Goal: Information Seeking & Learning: Learn about a topic

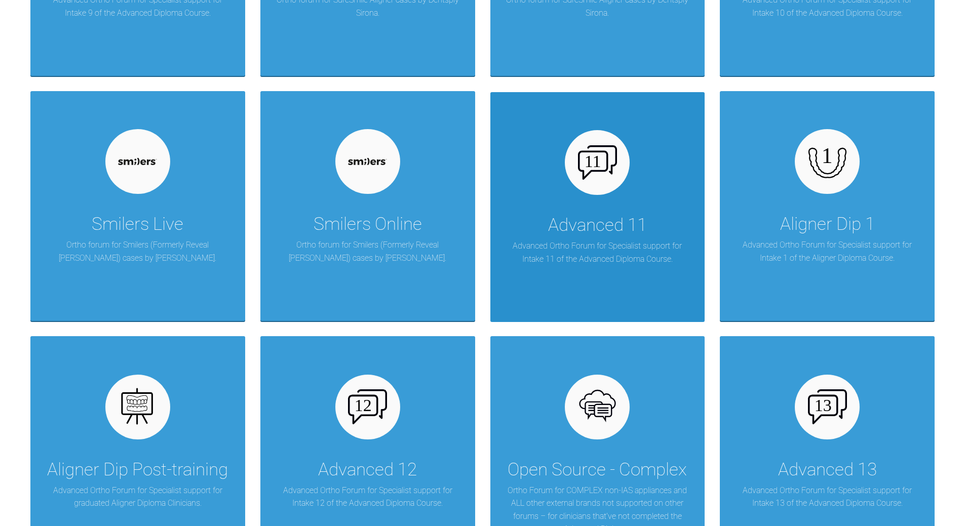
scroll to position [1096, 0]
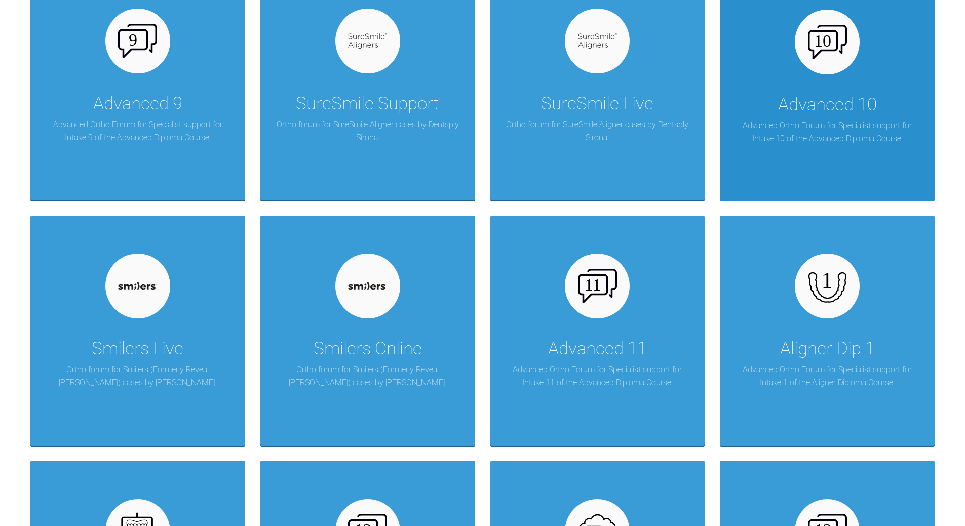
click at [663, 142] on p "Advanced Ortho Forum for Specialist support for Intake 10 of the Advanced Diplo…" at bounding box center [827, 132] width 184 height 26
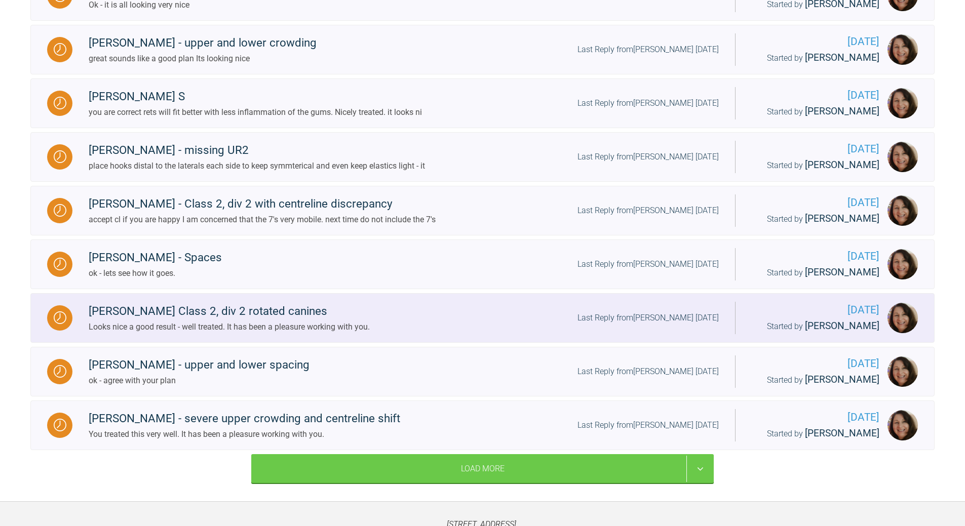
scroll to position [1026, 0]
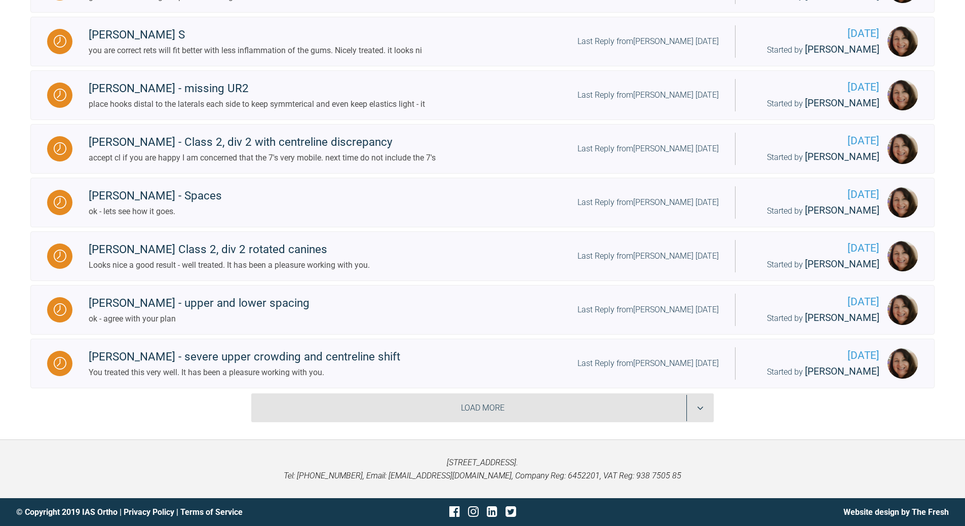
click at [478, 380] on div "Load More" at bounding box center [482, 407] width 462 height 29
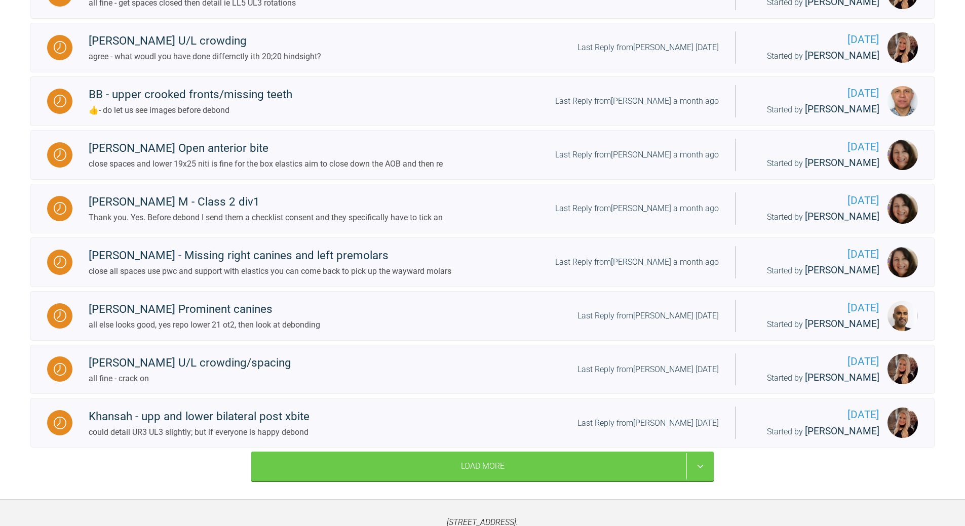
scroll to position [2099, 0]
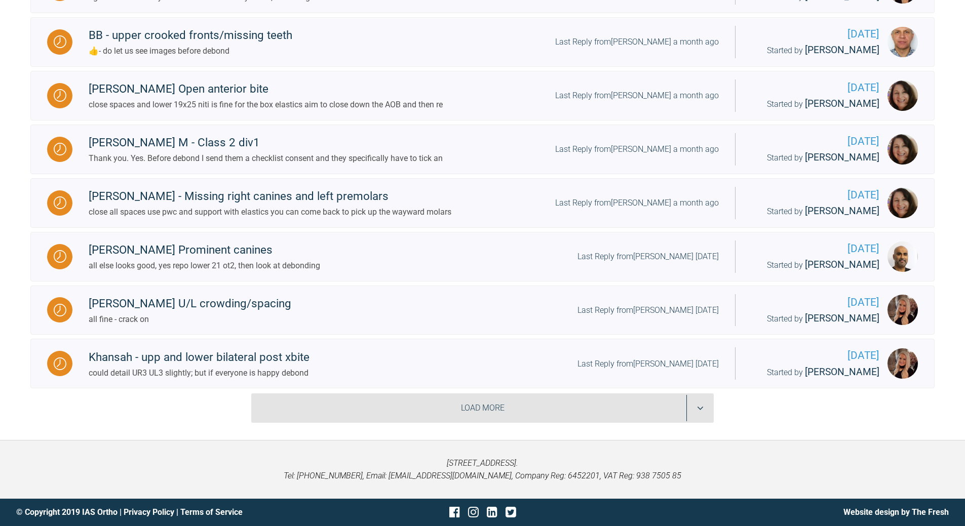
click at [557, 380] on div "Load More" at bounding box center [482, 407] width 462 height 29
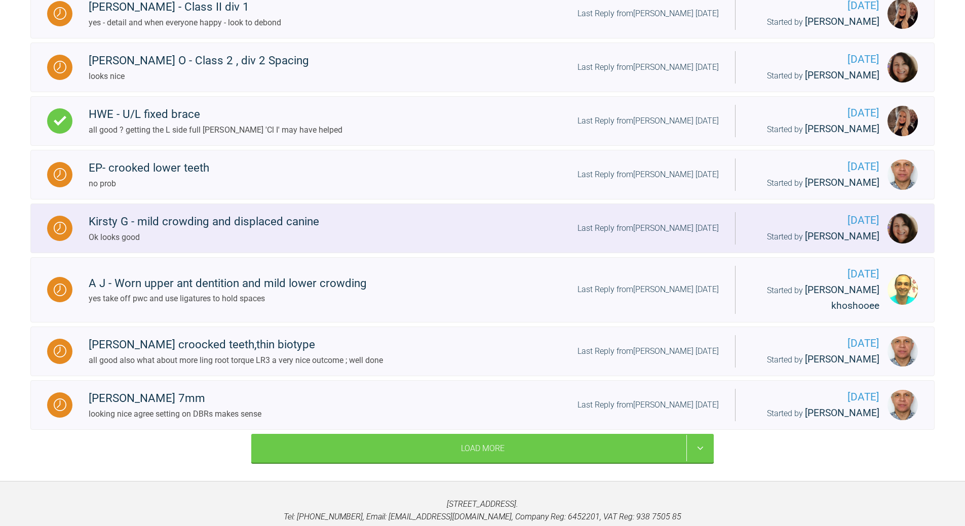
scroll to position [3173, 0]
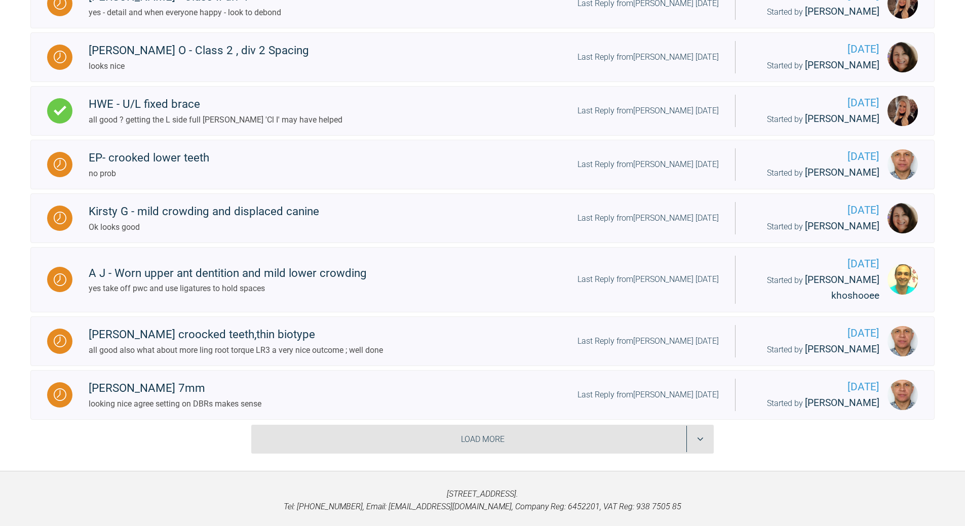
click at [530, 380] on div "Load More" at bounding box center [482, 439] width 462 height 29
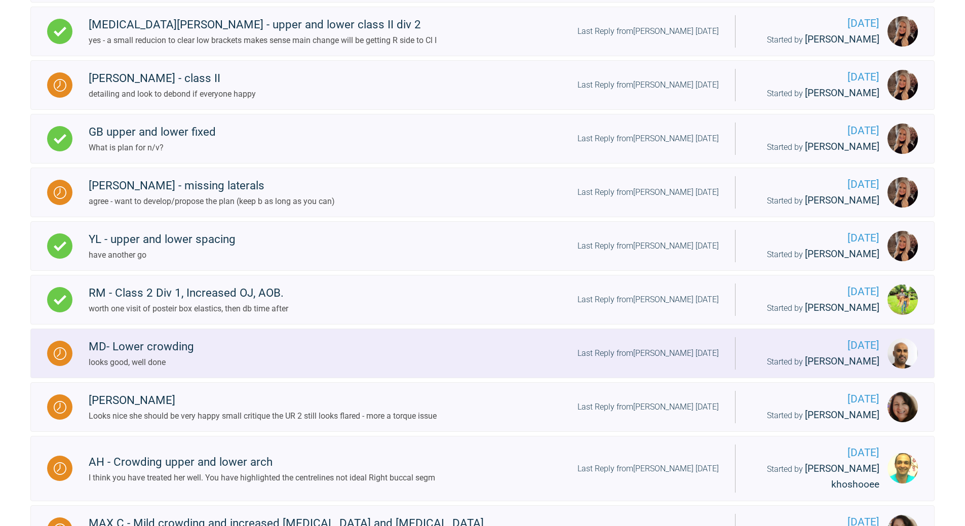
scroll to position [4246, 0]
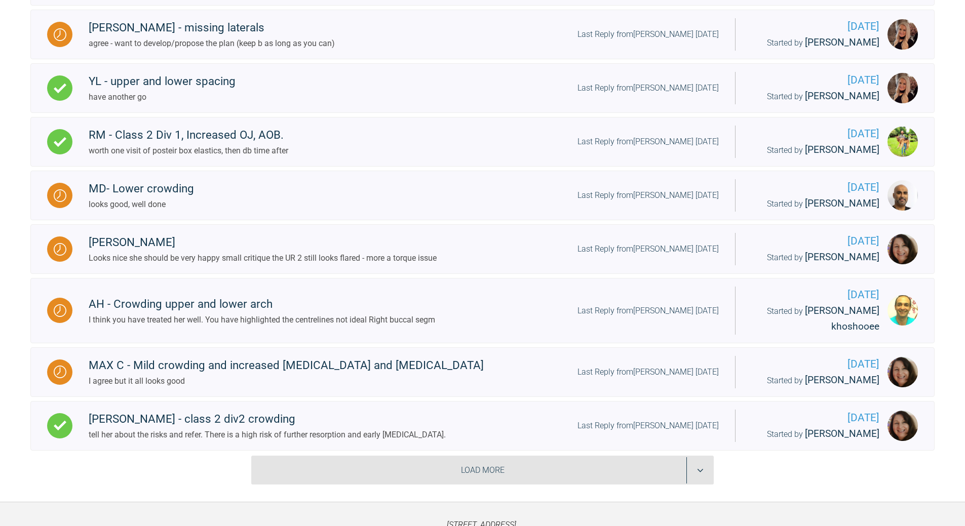
click at [541, 380] on div "Load More" at bounding box center [482, 470] width 462 height 29
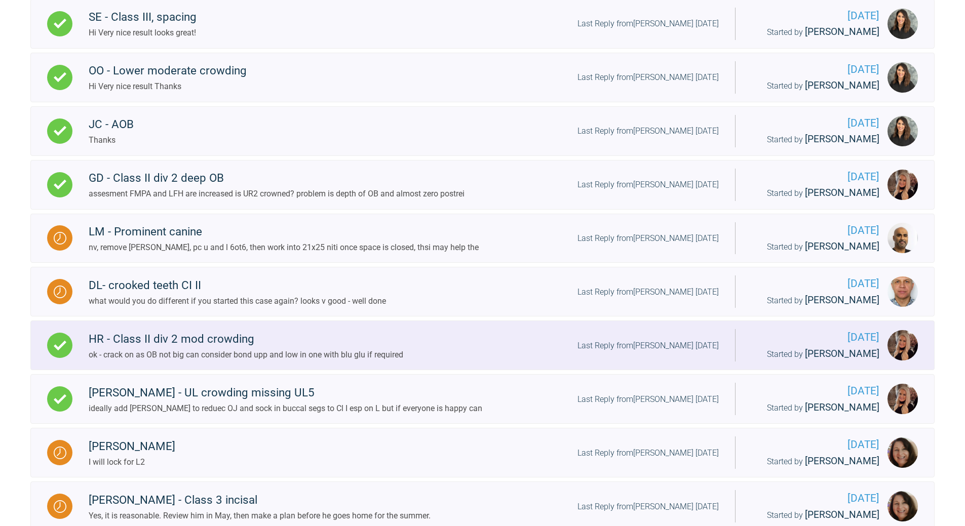
scroll to position [5319, 0]
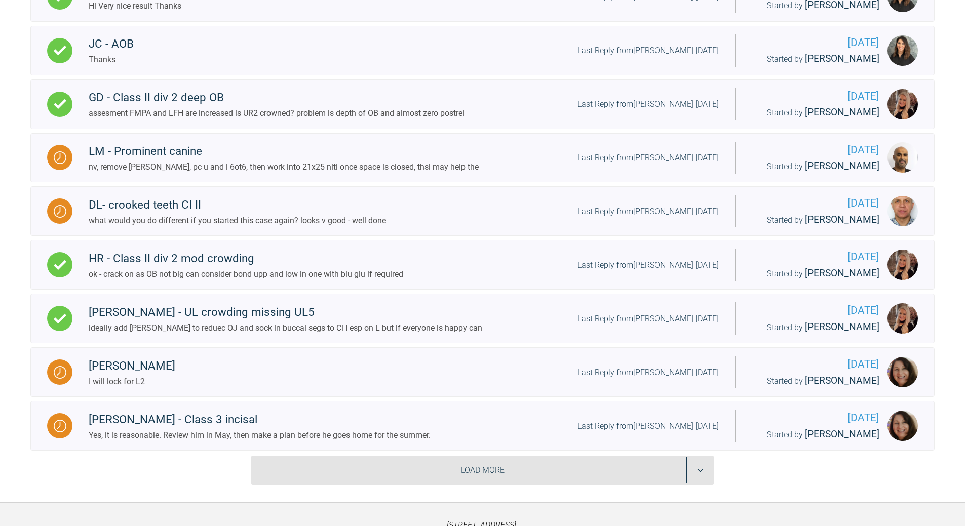
click at [522, 380] on div "Load More" at bounding box center [482, 470] width 462 height 29
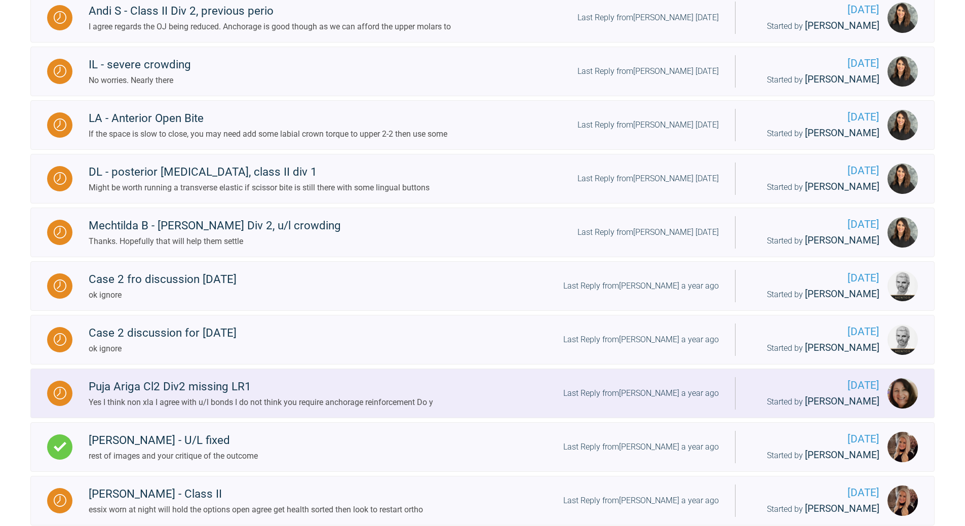
scroll to position [6393, 0]
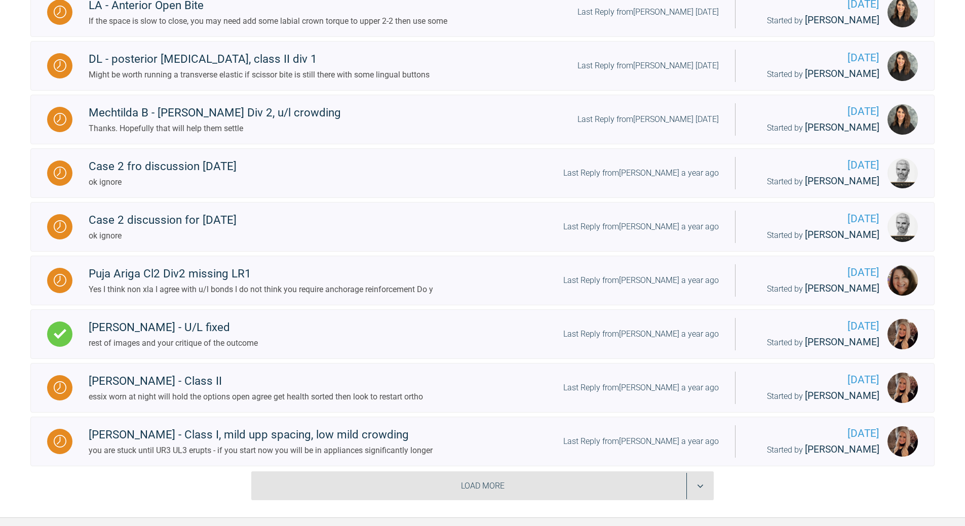
click at [547, 380] on div "Load More" at bounding box center [482, 485] width 462 height 29
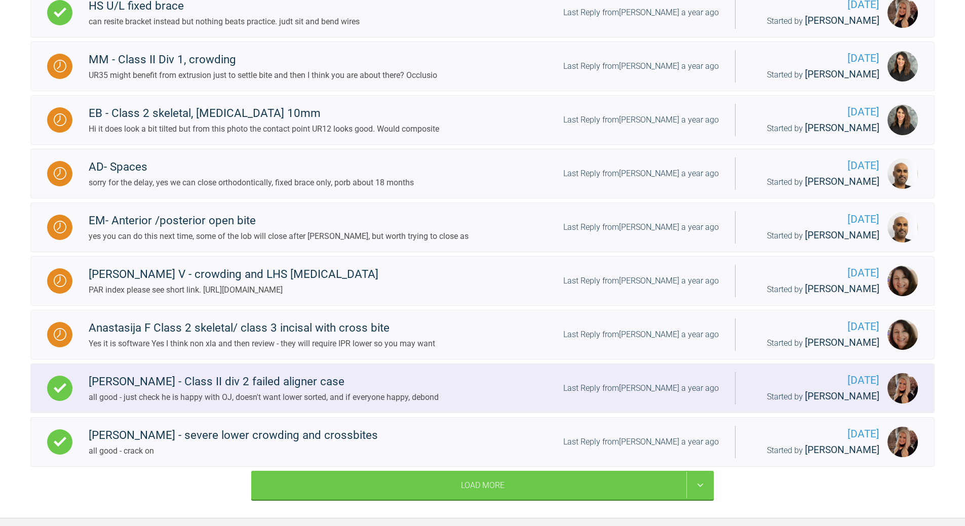
scroll to position [7466, 0]
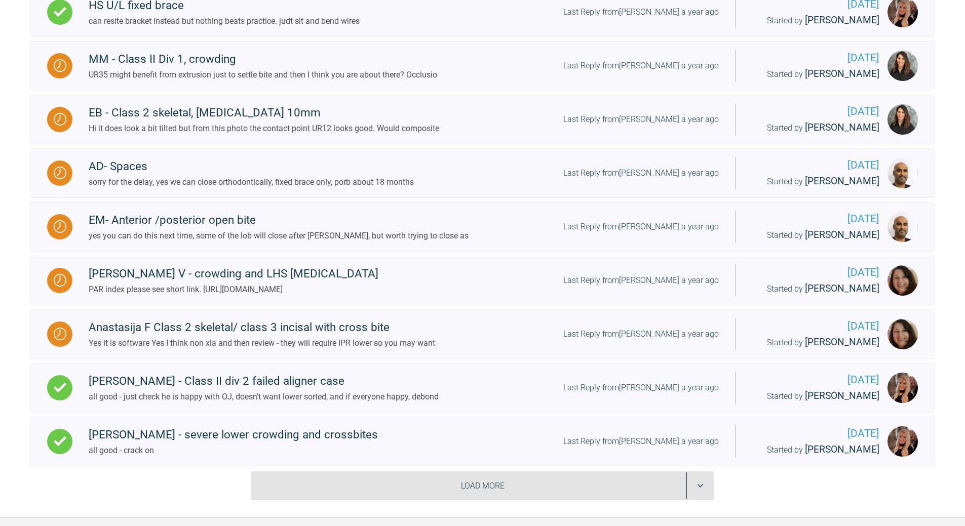
click at [564, 380] on div "Load More" at bounding box center [482, 485] width 462 height 29
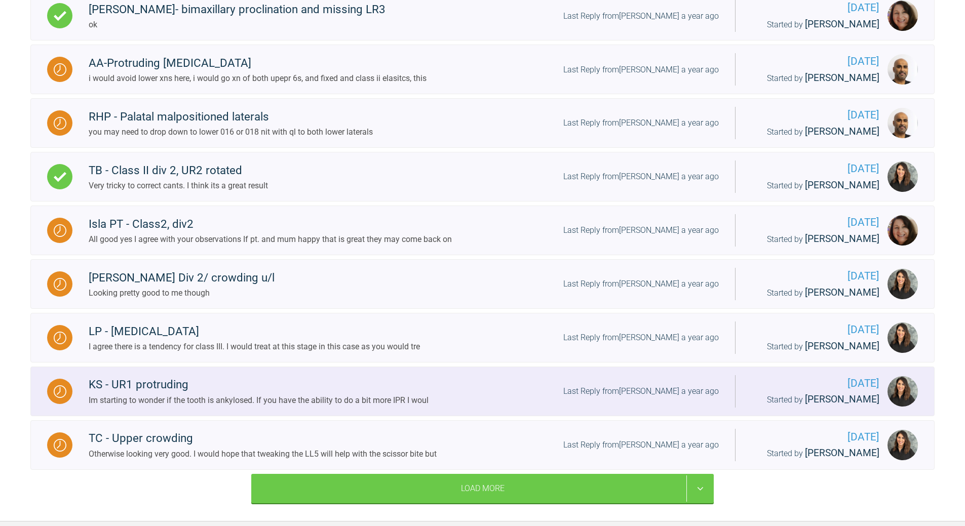
scroll to position [8539, 0]
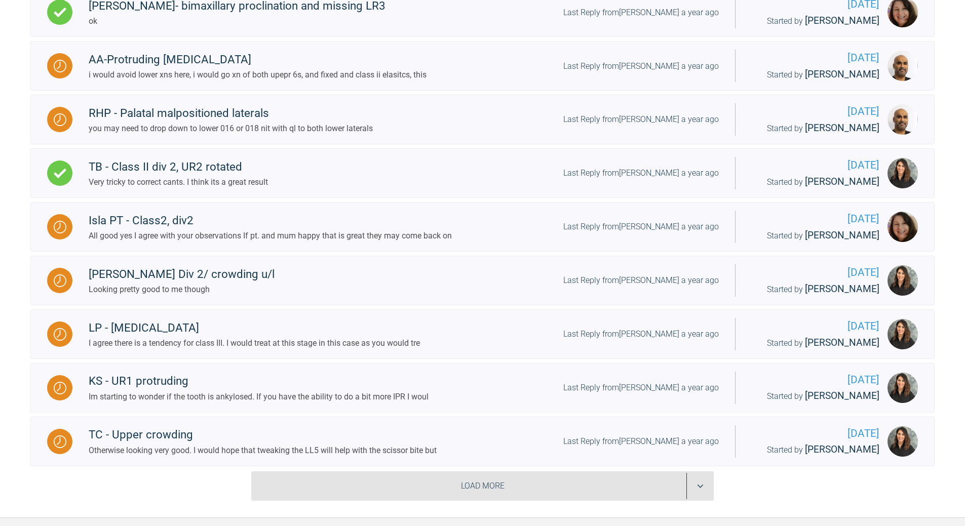
click at [550, 380] on div "Load More" at bounding box center [482, 485] width 462 height 29
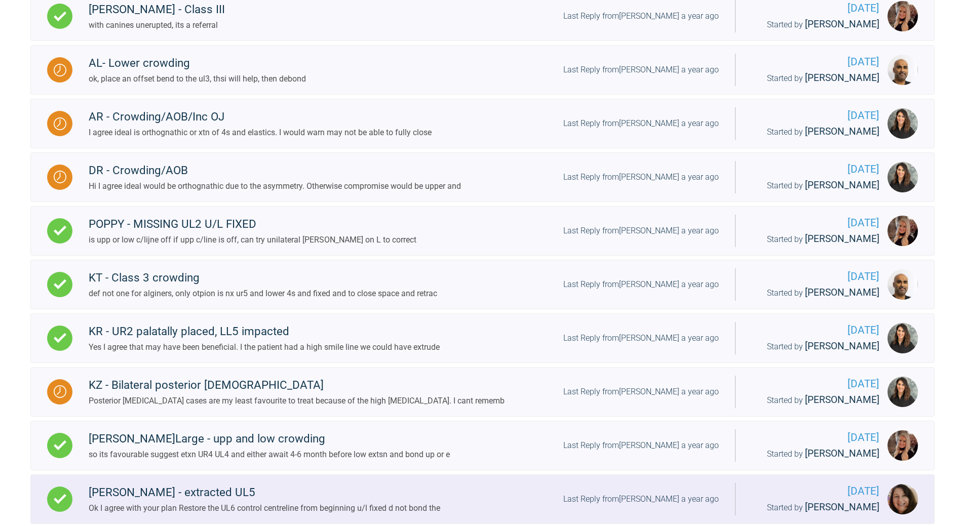
scroll to position [9613, 0]
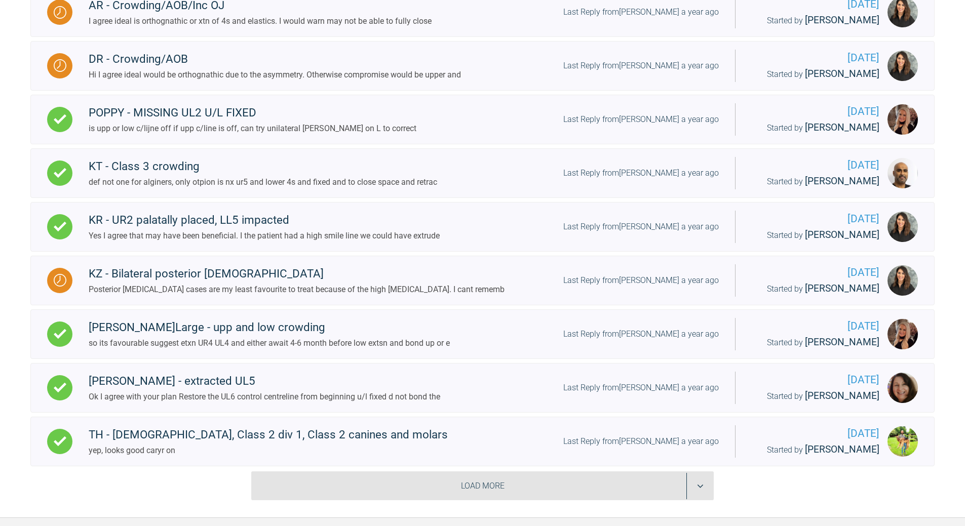
click at [558, 380] on div "Load More" at bounding box center [482, 485] width 462 height 29
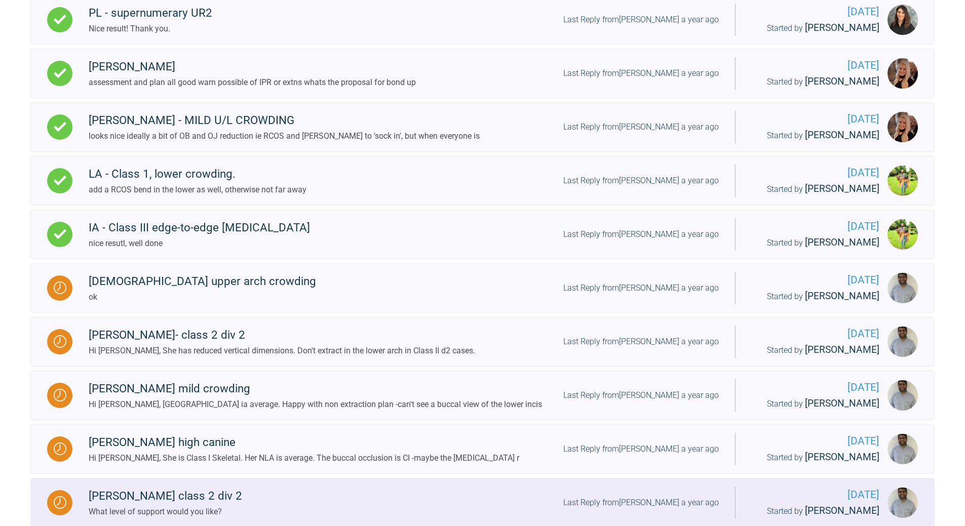
scroll to position [10686, 0]
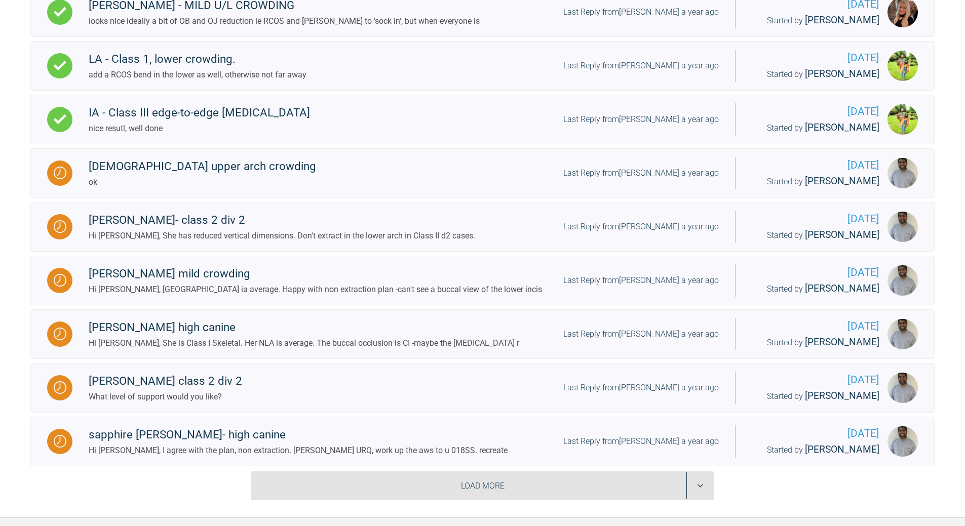
click at [555, 380] on div "Load More" at bounding box center [482, 485] width 462 height 29
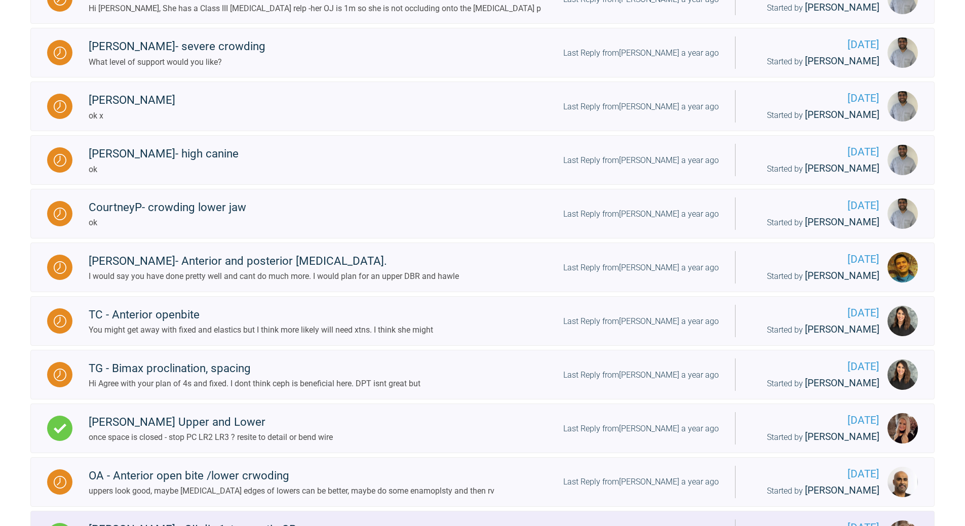
scroll to position [11760, 0]
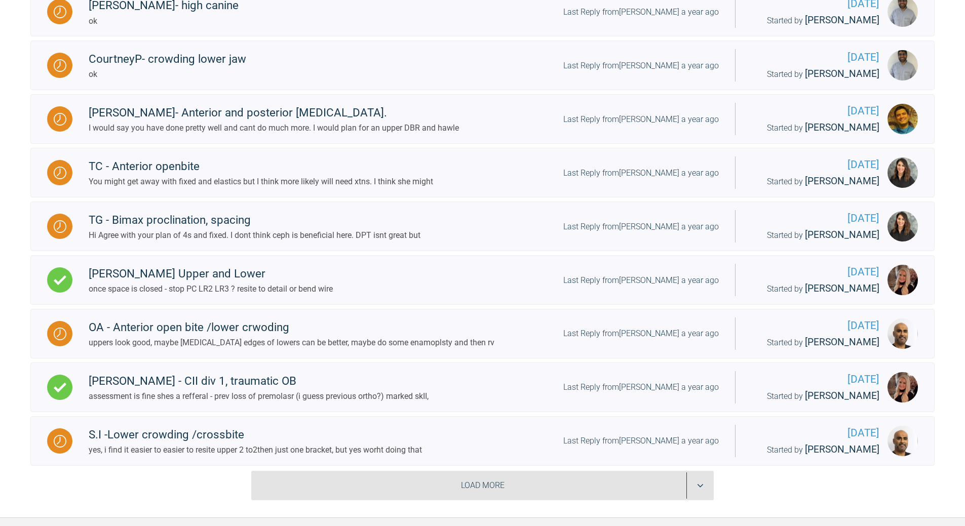
drag, startPoint x: 566, startPoint y: 409, endPoint x: 569, endPoint y: 404, distance: 5.2
click at [566, 380] on div "Load More" at bounding box center [482, 485] width 462 height 29
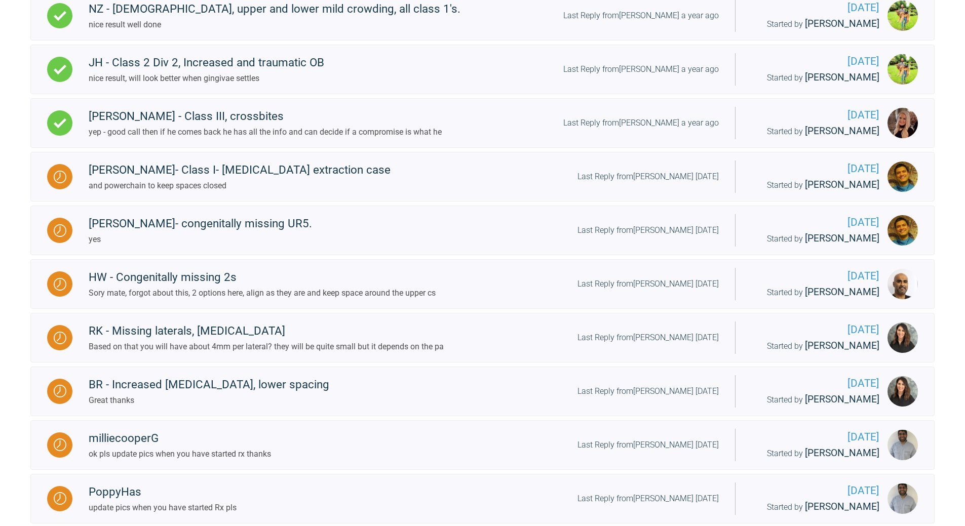
scroll to position [12833, 0]
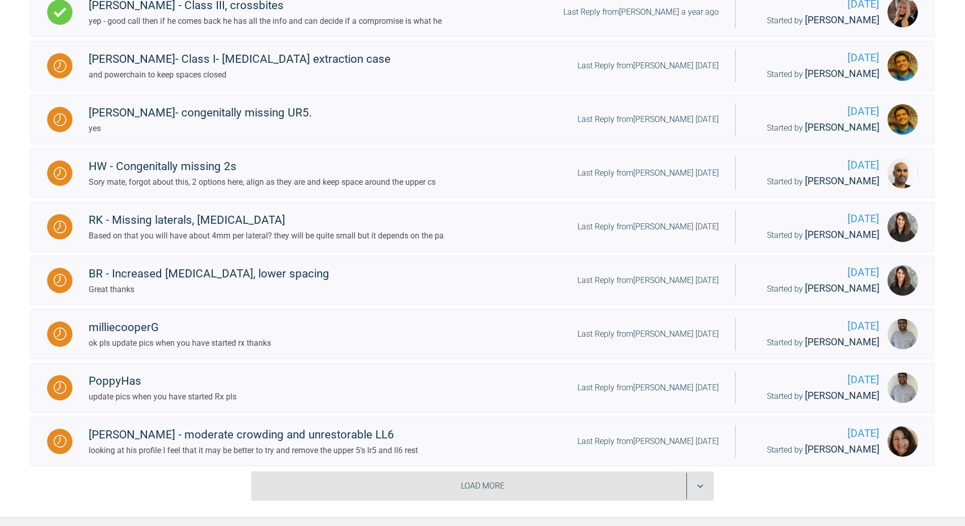
drag, startPoint x: 555, startPoint y: 404, endPoint x: 575, endPoint y: 384, distance: 27.9
click at [555, 380] on div "Load More" at bounding box center [482, 485] width 462 height 29
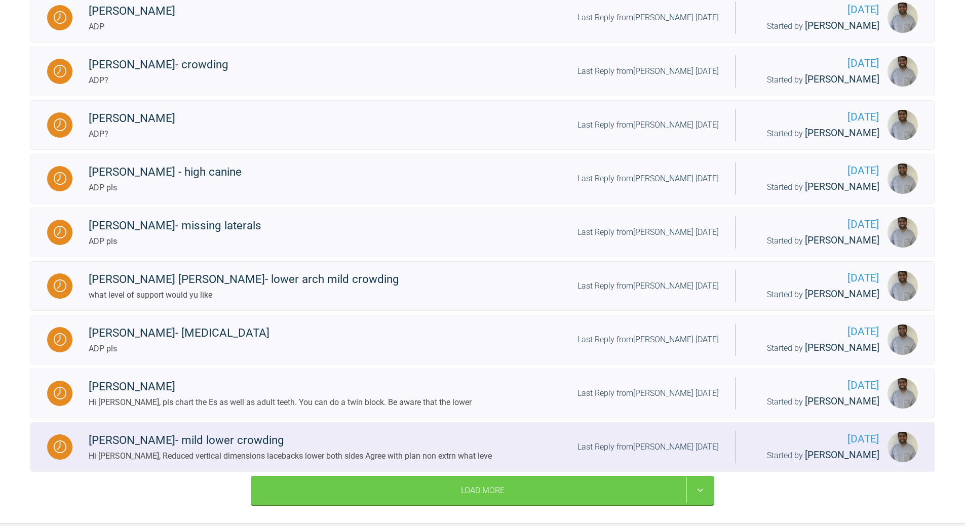
scroll to position [13906, 0]
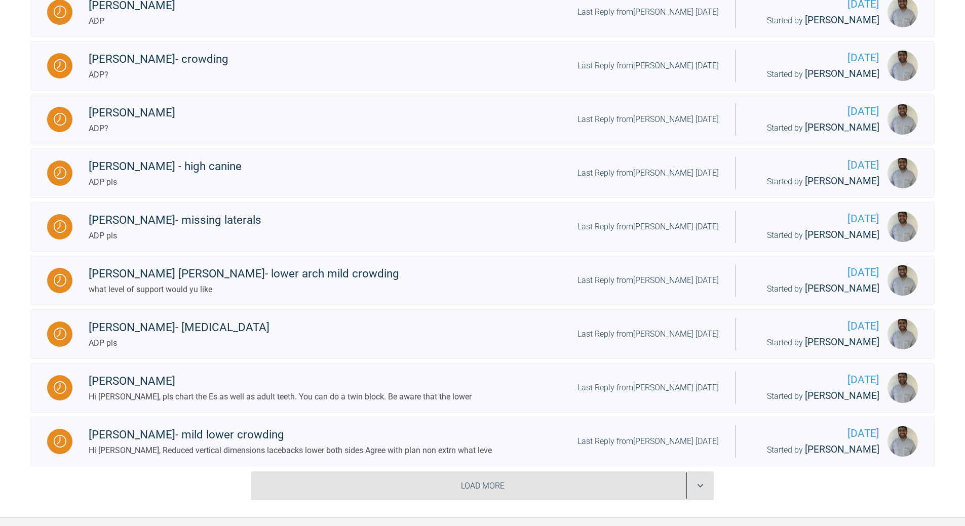
click at [568, 380] on div "Load More" at bounding box center [482, 485] width 462 height 29
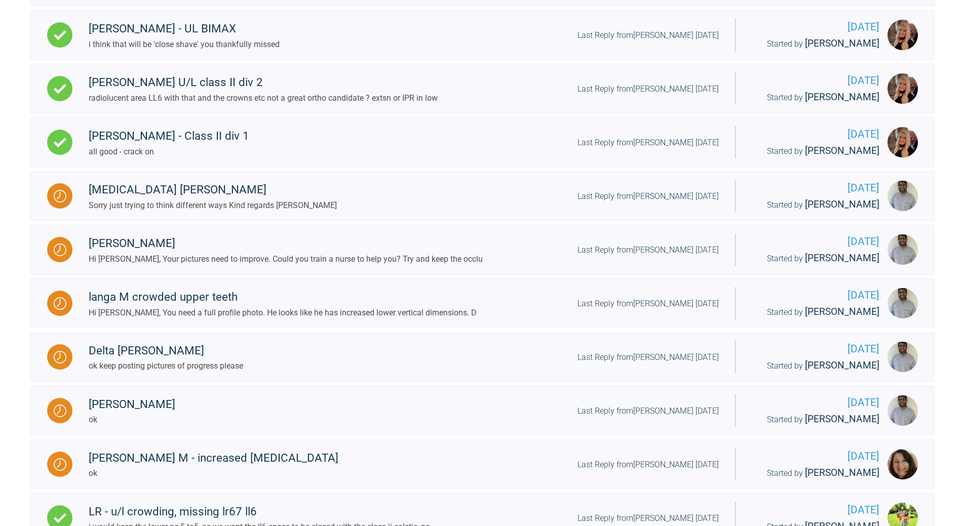
scroll to position [14979, 0]
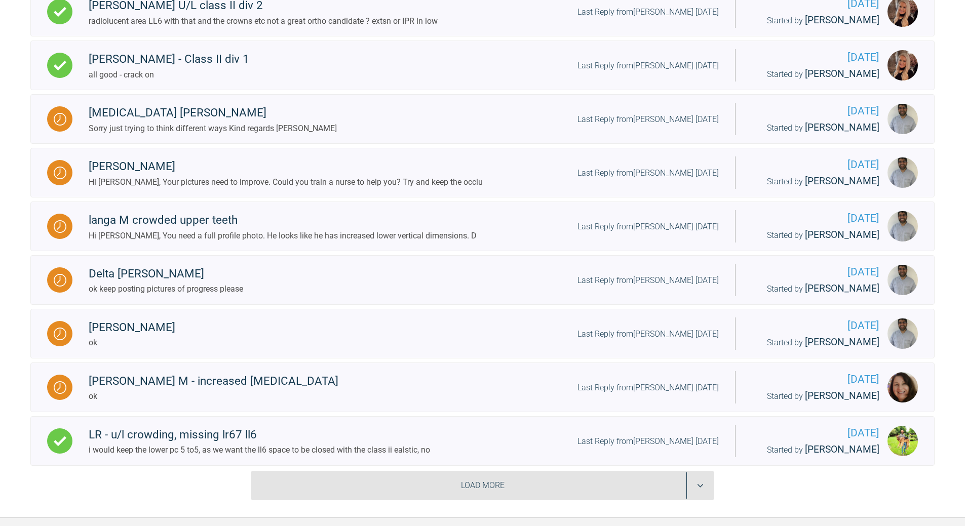
click at [583, 380] on div "Load More" at bounding box center [482, 485] width 462 height 29
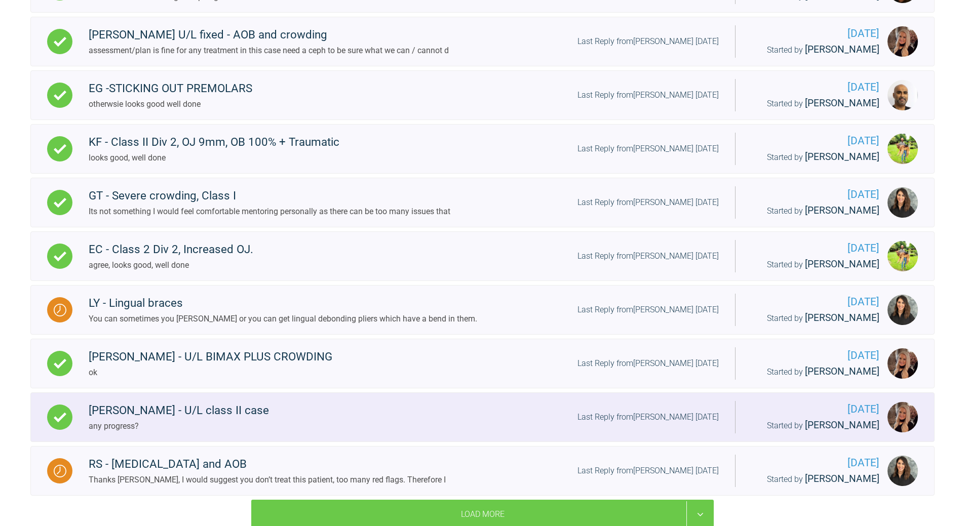
scroll to position [16052, 0]
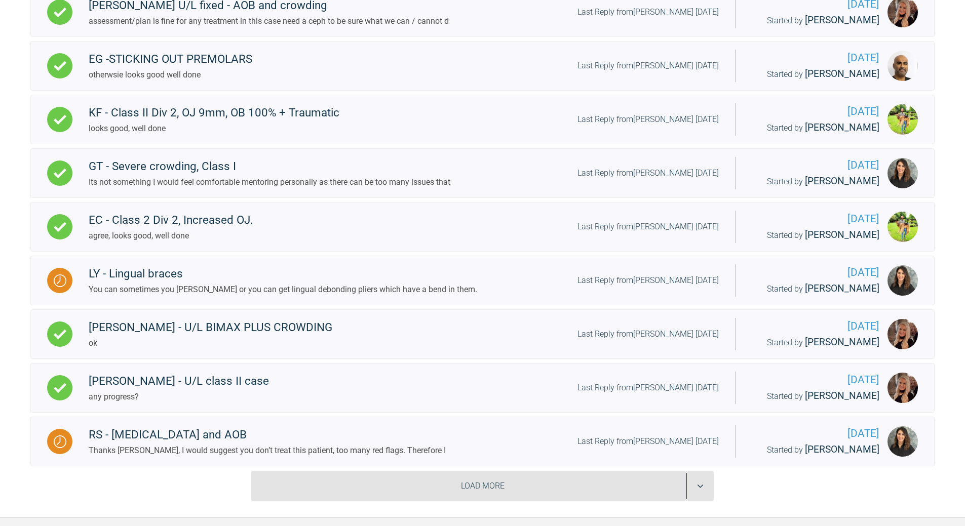
click at [587, 380] on div "Load More" at bounding box center [482, 485] width 462 height 29
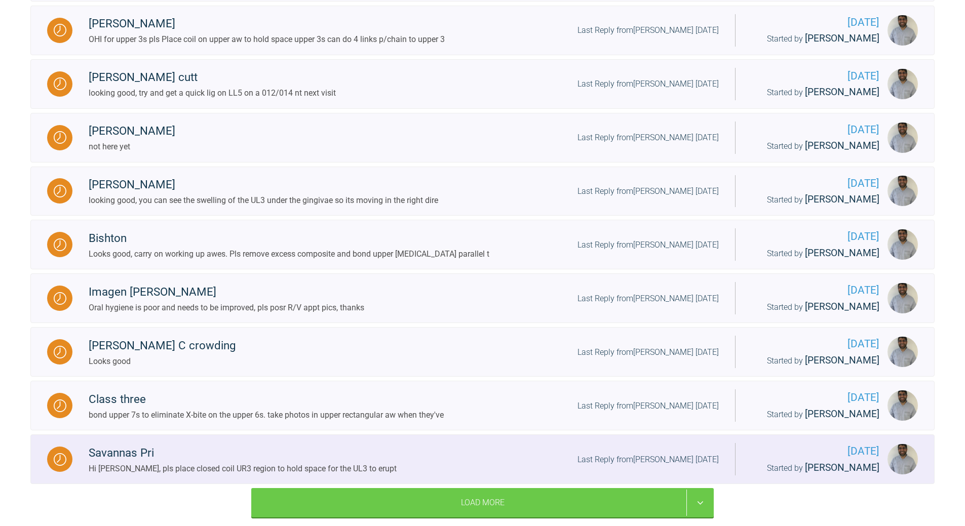
scroll to position [17126, 0]
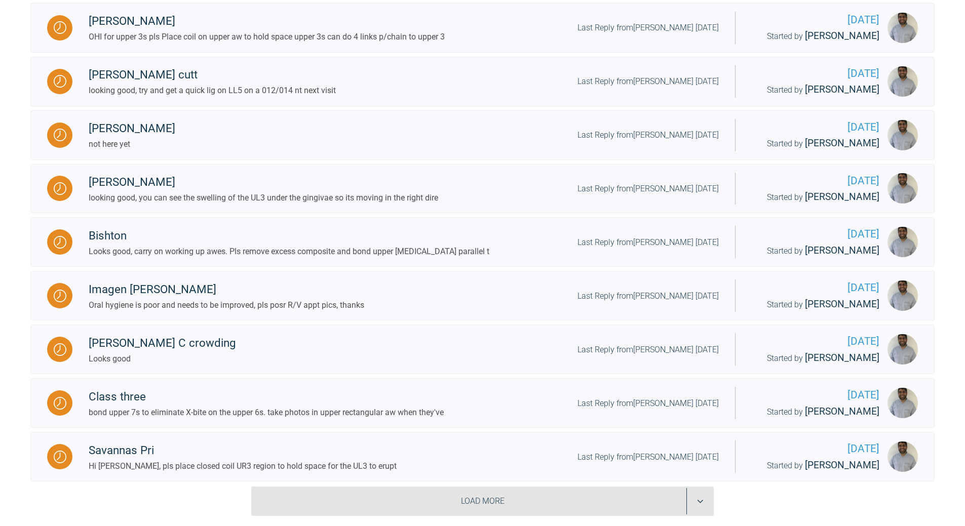
click at [592, 380] on div "Load More" at bounding box center [482, 501] width 462 height 29
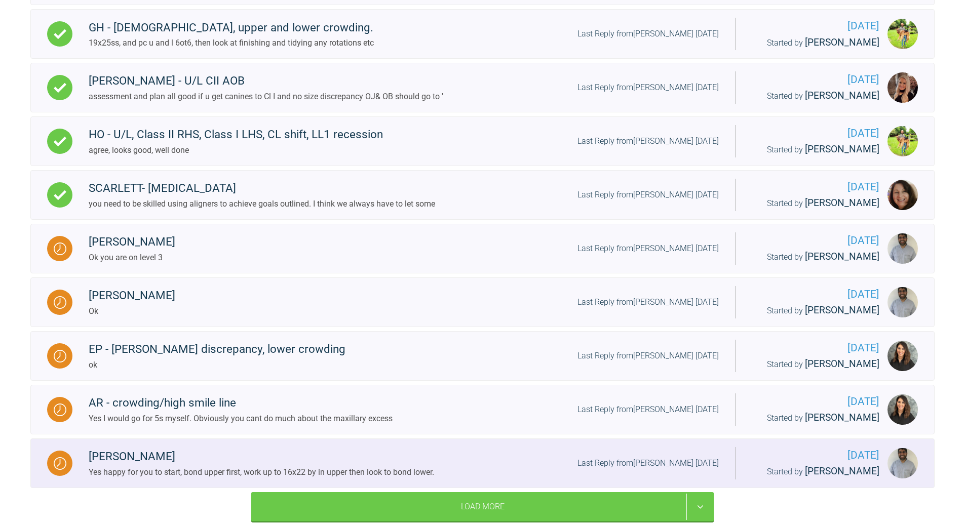
scroll to position [18199, 0]
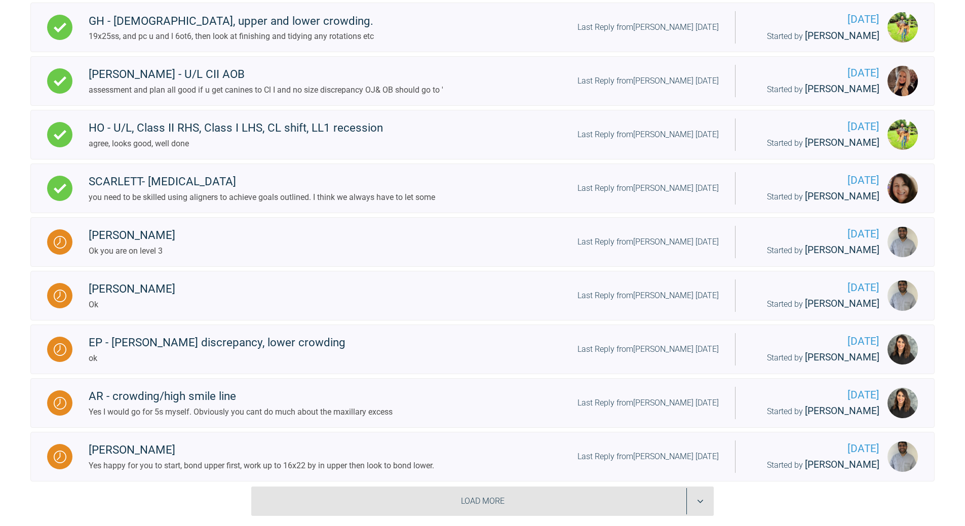
click at [588, 380] on div "Load More" at bounding box center [482, 501] width 462 height 29
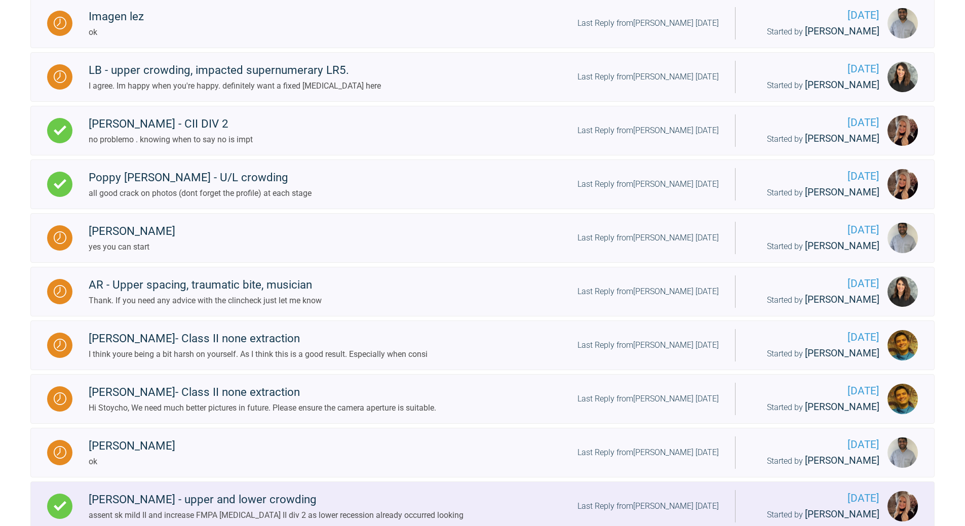
scroll to position [19272, 0]
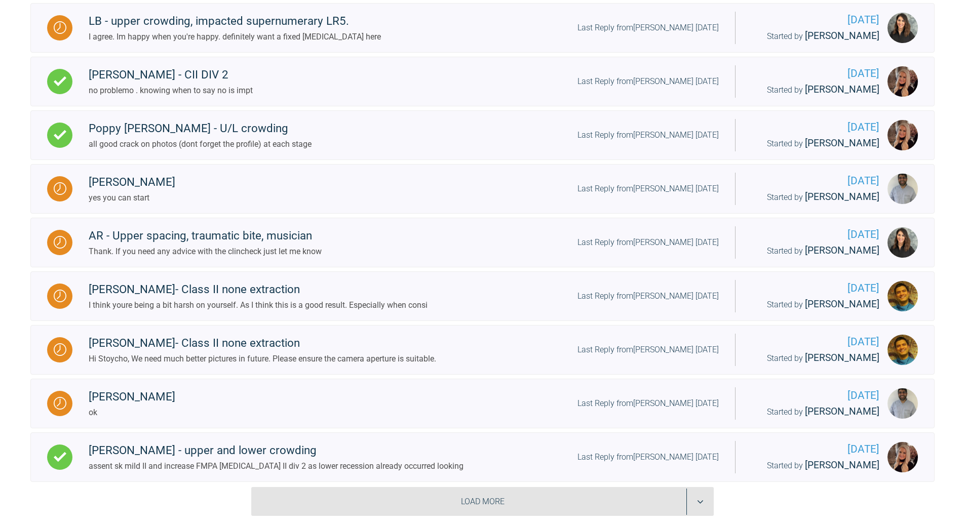
click at [591, 380] on div "Load More" at bounding box center [482, 501] width 462 height 29
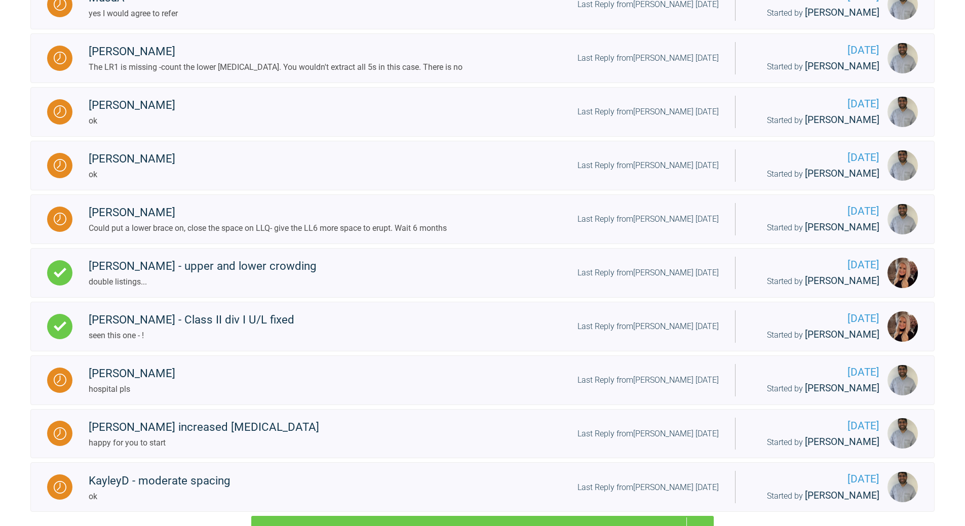
scroll to position [20346, 0]
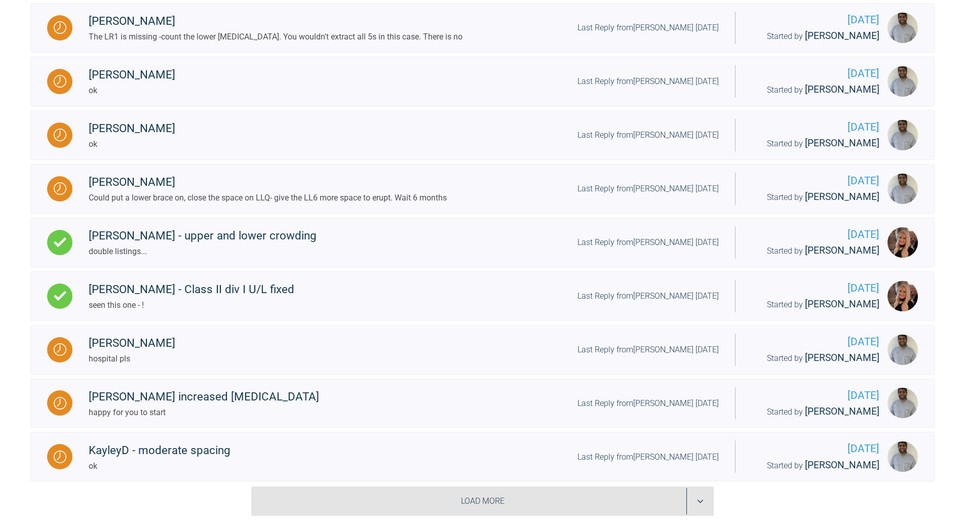
click at [593, 380] on div "Load More" at bounding box center [482, 501] width 462 height 29
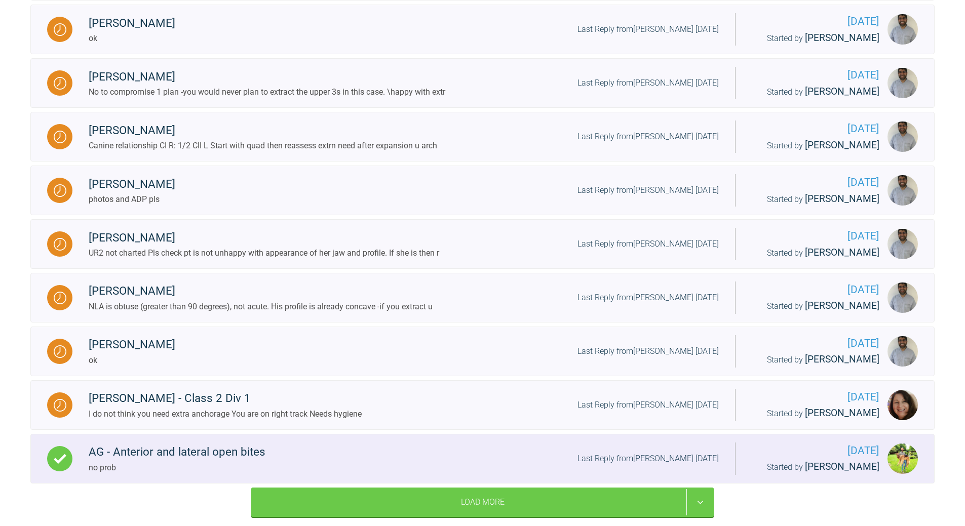
scroll to position [21419, 0]
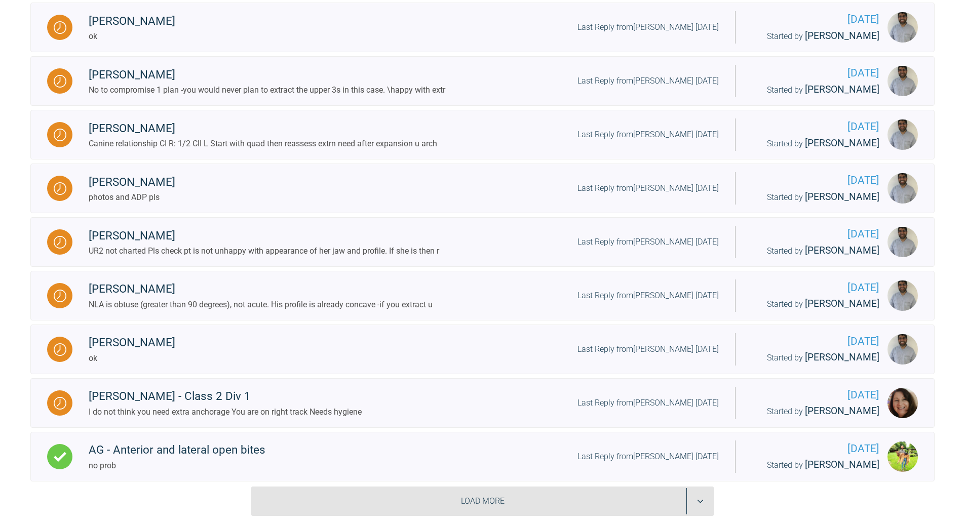
click at [609, 380] on div "Load More" at bounding box center [482, 501] width 462 height 29
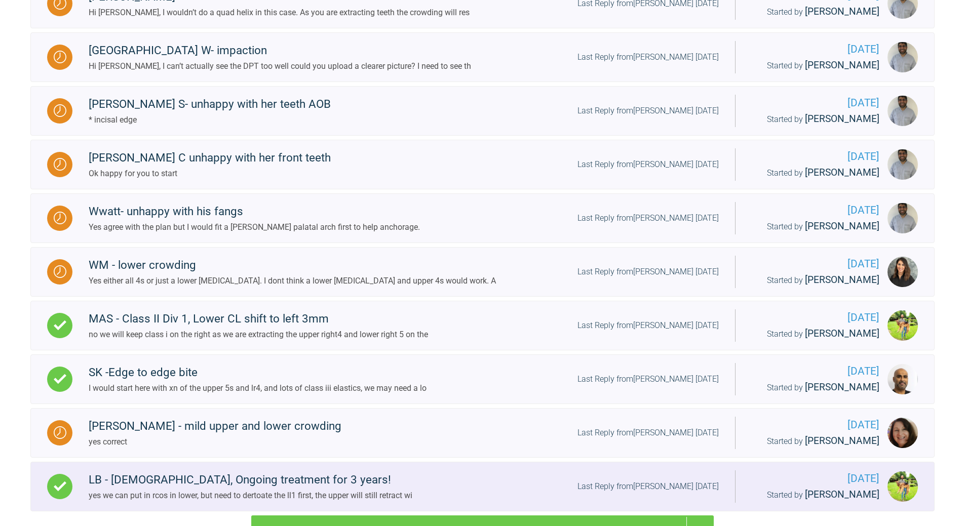
scroll to position [22492, 0]
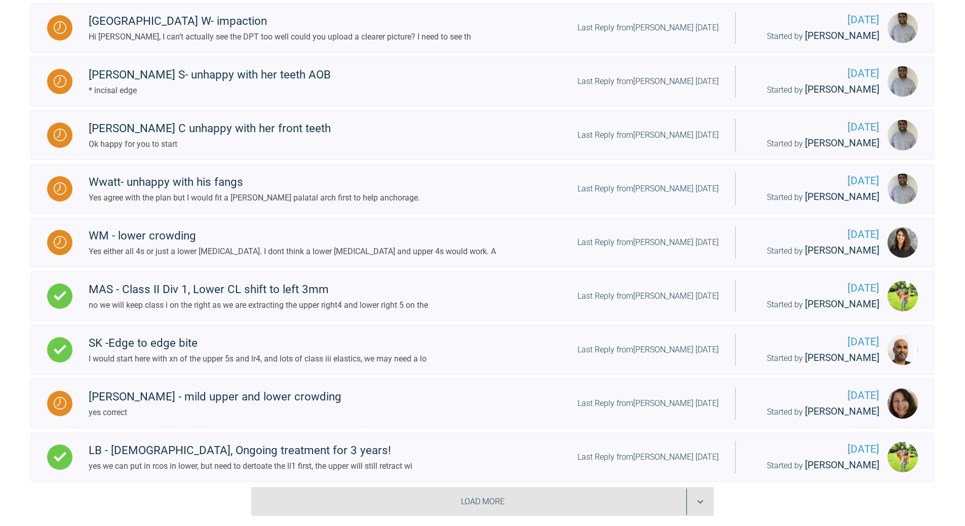
click at [602, 380] on div "Load More" at bounding box center [482, 501] width 462 height 29
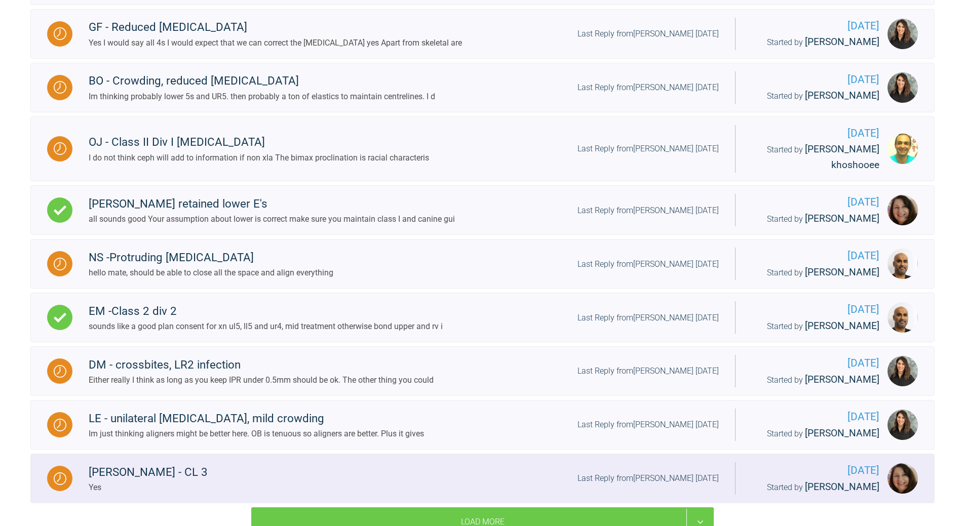
scroll to position [23566, 0]
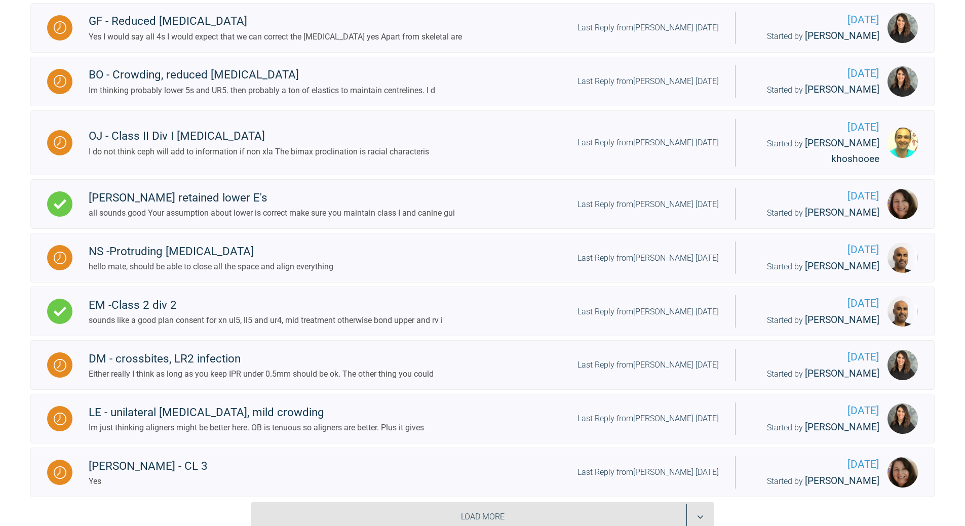
click at [609, 380] on div "Load More" at bounding box center [482, 516] width 462 height 29
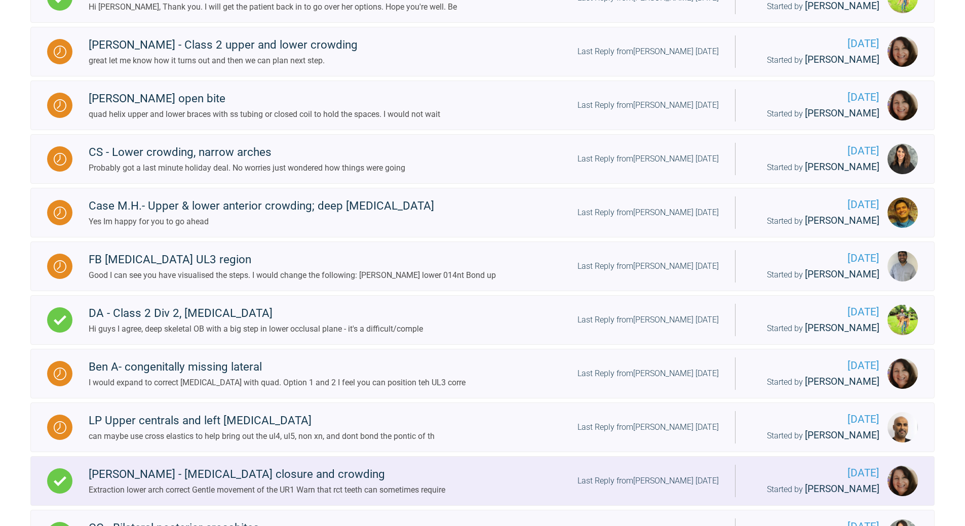
scroll to position [24324, 0]
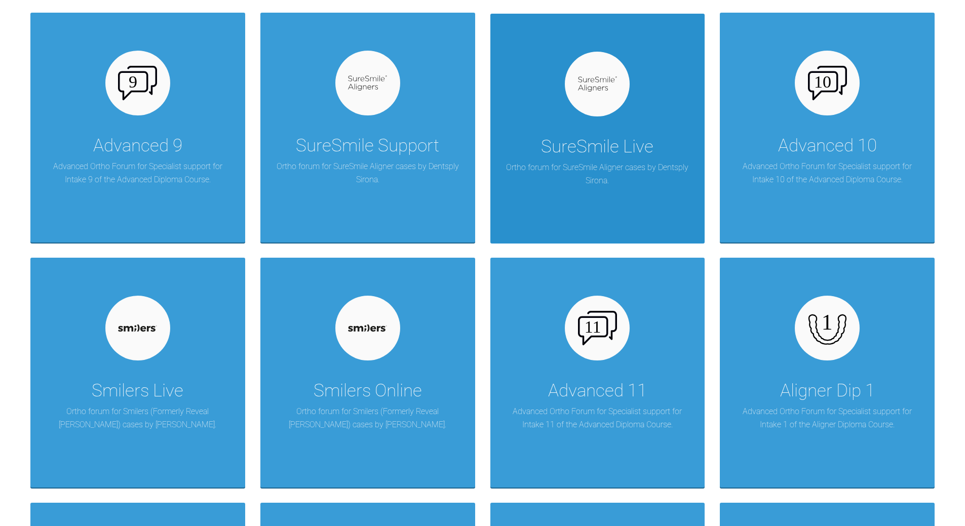
scroll to position [944, 0]
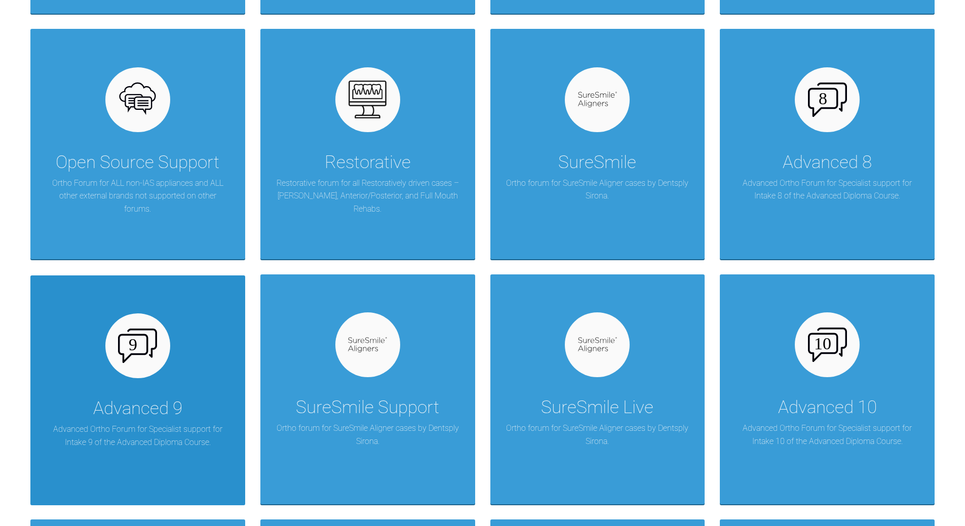
click at [160, 367] on div at bounding box center [137, 345] width 65 height 65
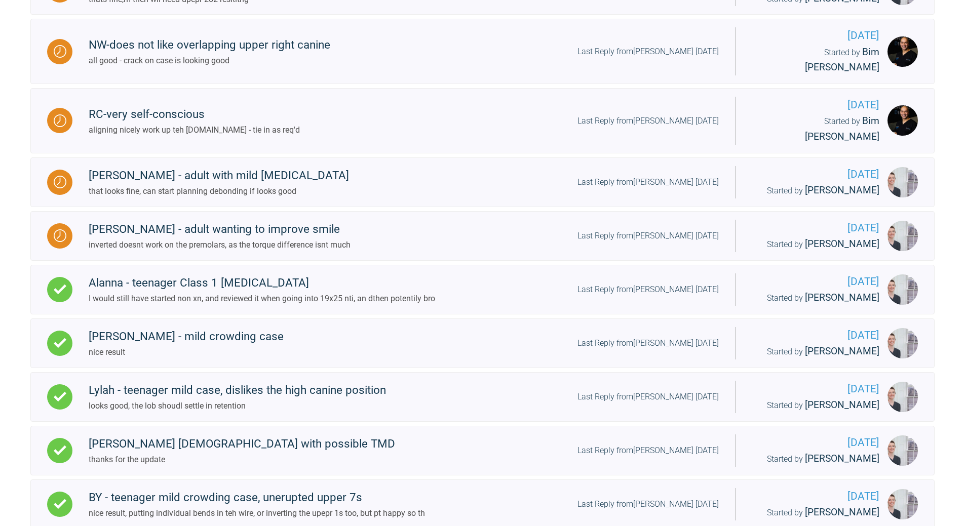
scroll to position [990, 0]
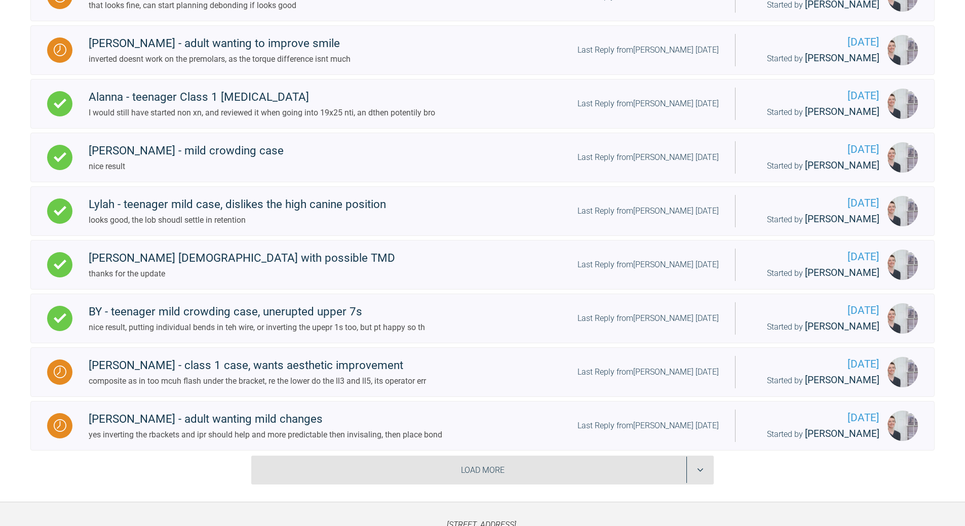
click at [591, 380] on div "Load More" at bounding box center [482, 470] width 462 height 29
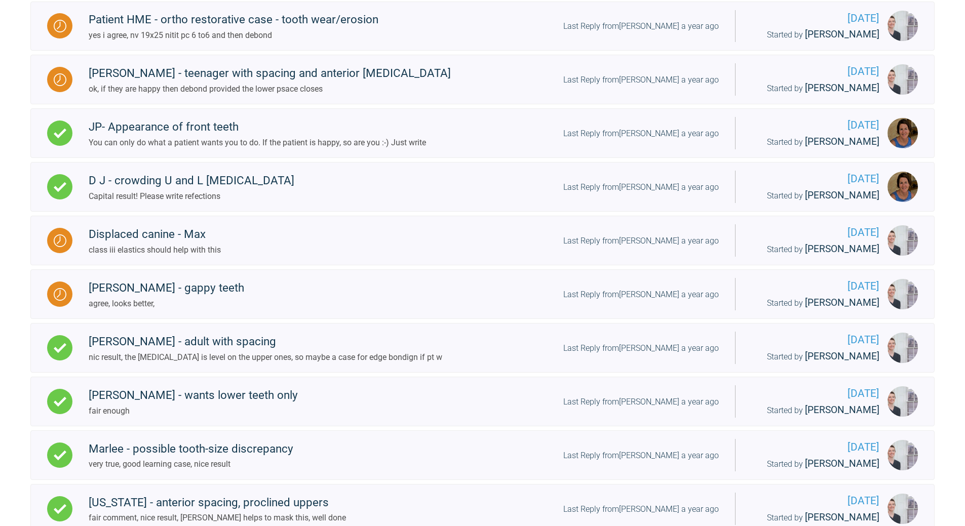
scroll to position [2063, 0]
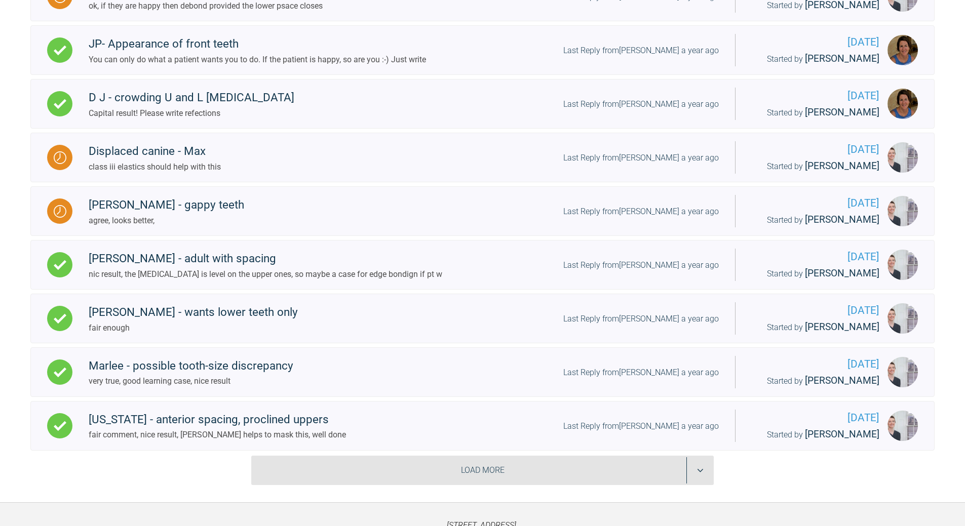
click at [591, 380] on div "Load More" at bounding box center [482, 470] width 462 height 29
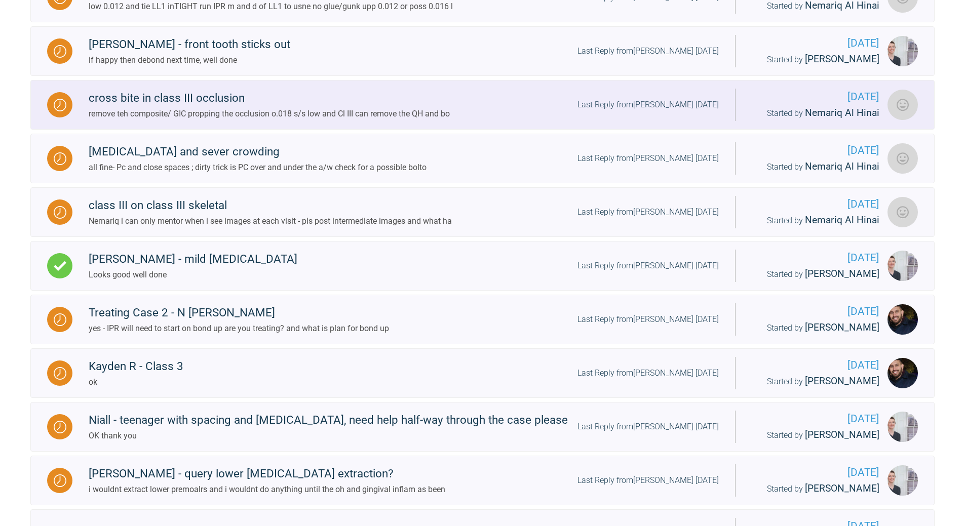
scroll to position [3136, 0]
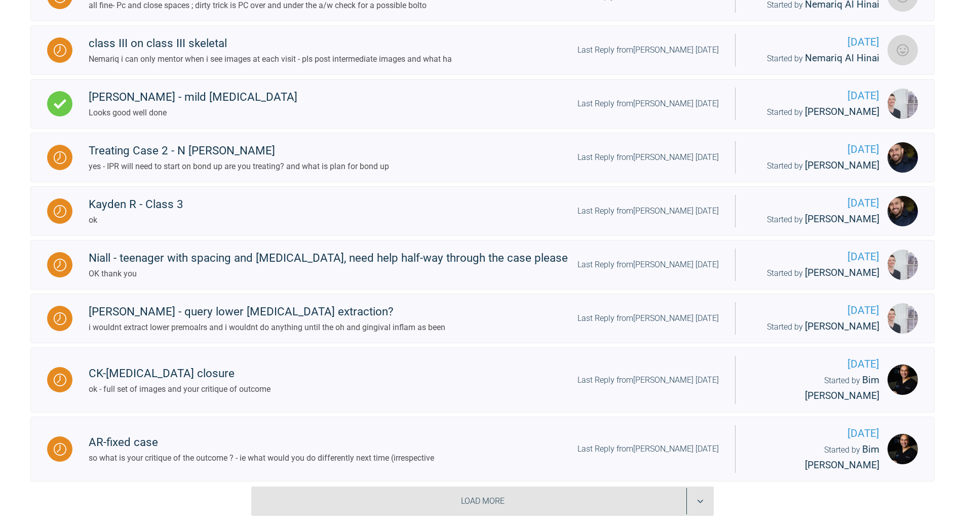
click at [596, 380] on div "Load More" at bounding box center [482, 501] width 462 height 29
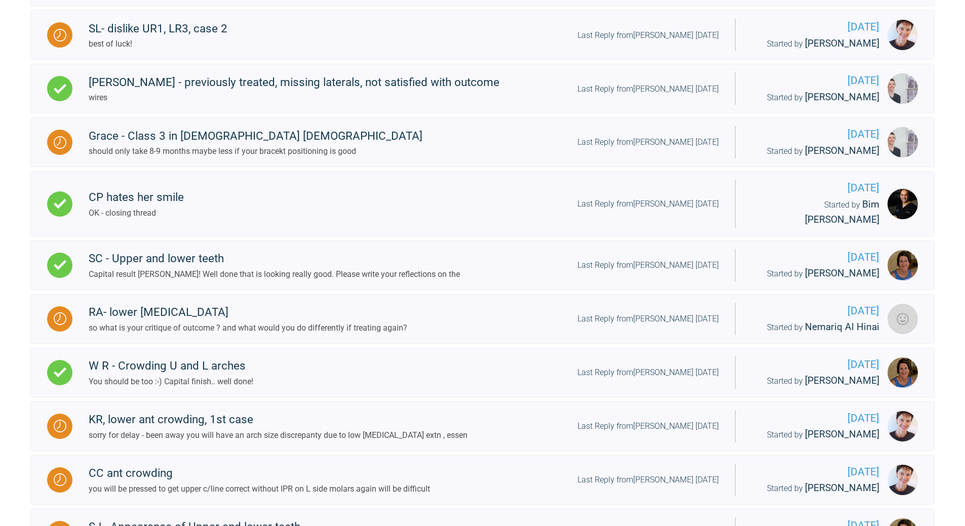
scroll to position [4210, 0]
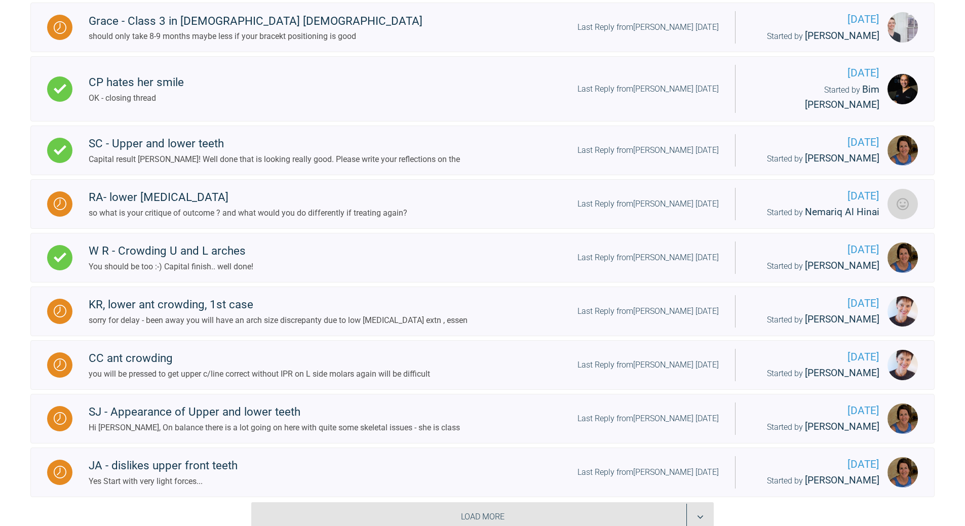
click at [587, 380] on div "Load More" at bounding box center [482, 516] width 462 height 29
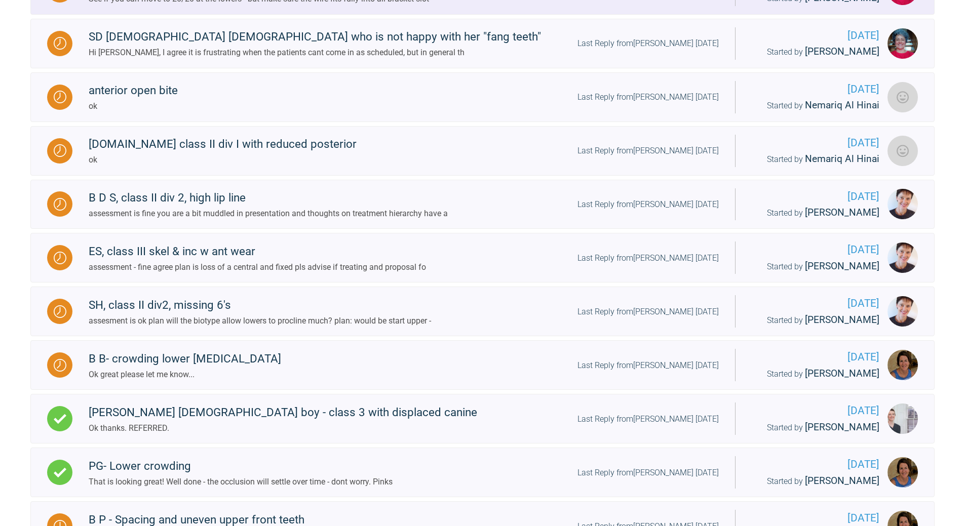
scroll to position [5314, 0]
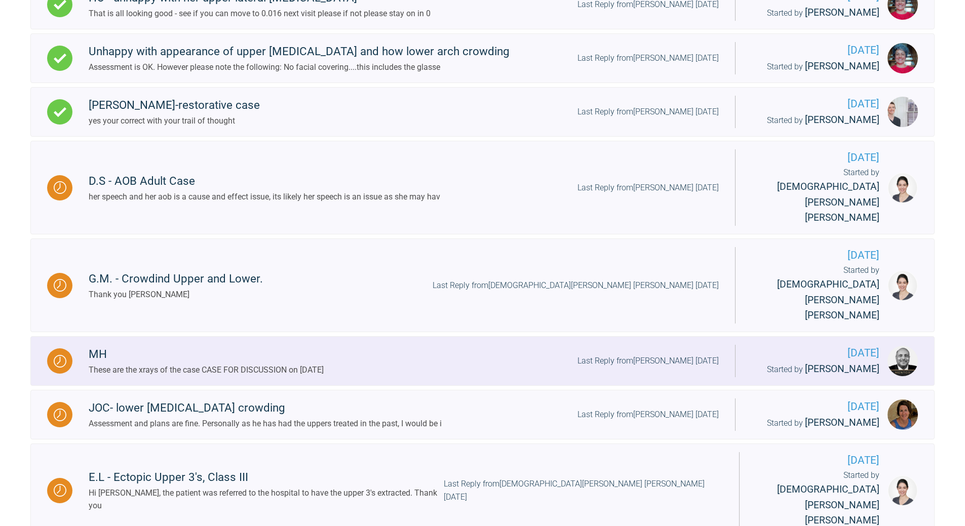
scroll to position [6428, 0]
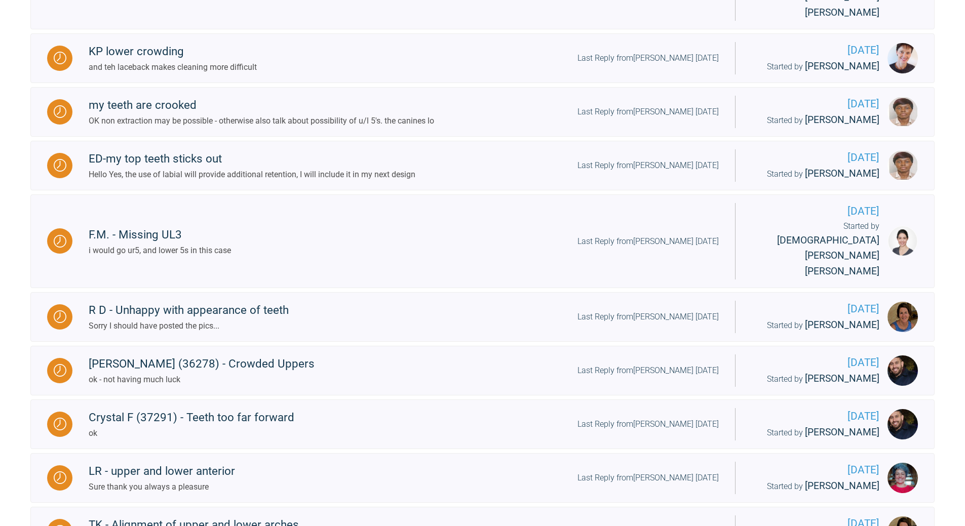
scroll to position [7632, 0]
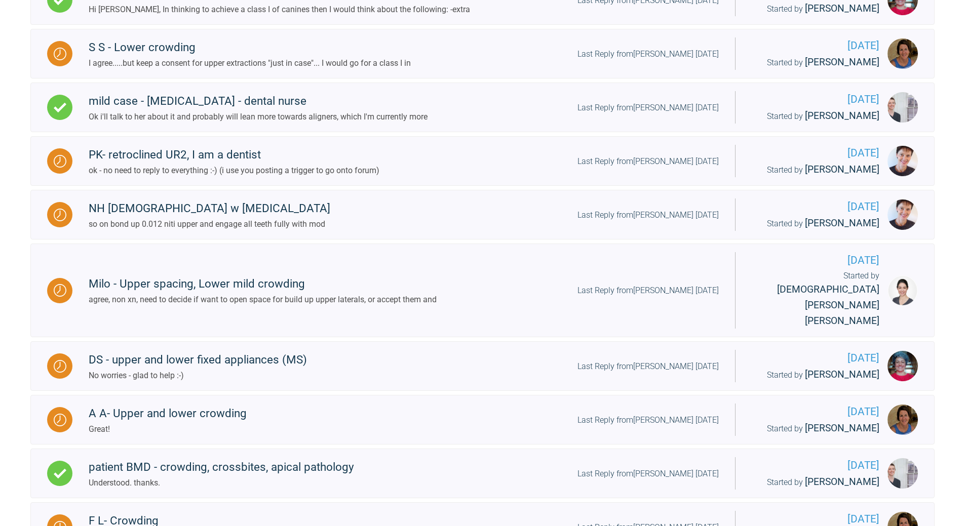
scroll to position [8768, 0]
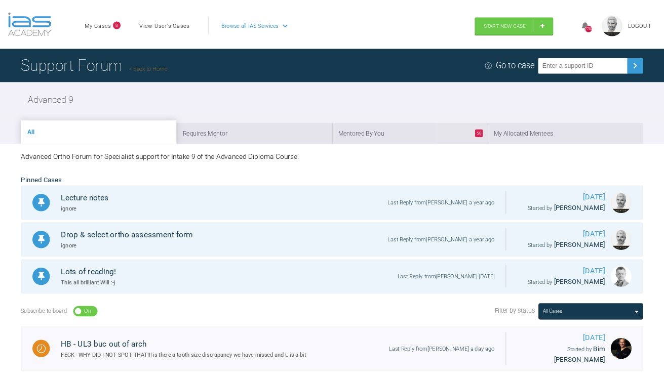
scroll to position [0, 0]
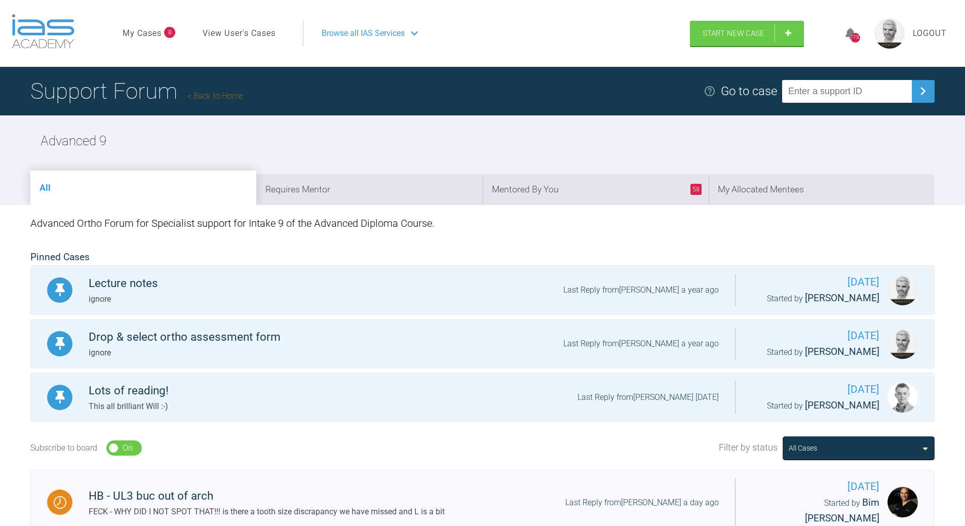
click at [230, 98] on link "Back to Home" at bounding box center [215, 96] width 56 height 10
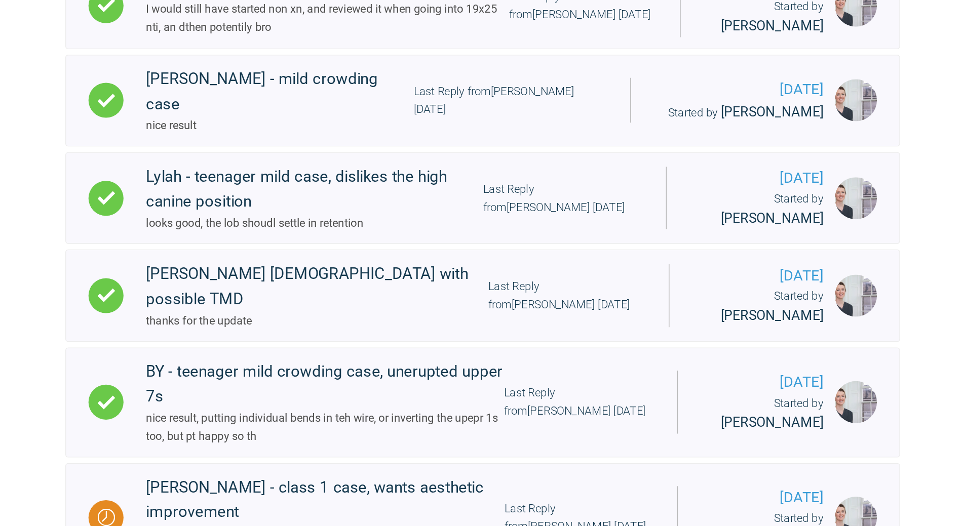
scroll to position [1373, 0]
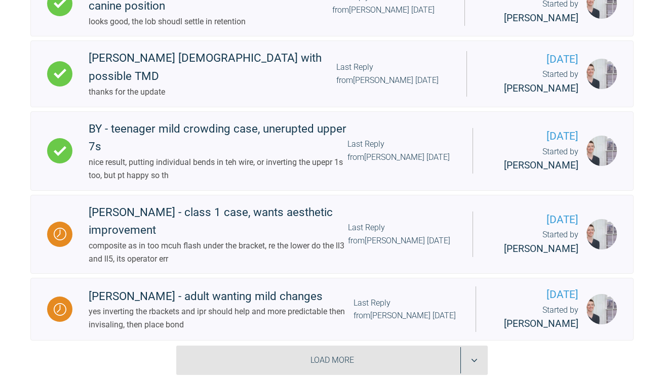
click at [404, 346] on div "Load More" at bounding box center [332, 360] width 312 height 29
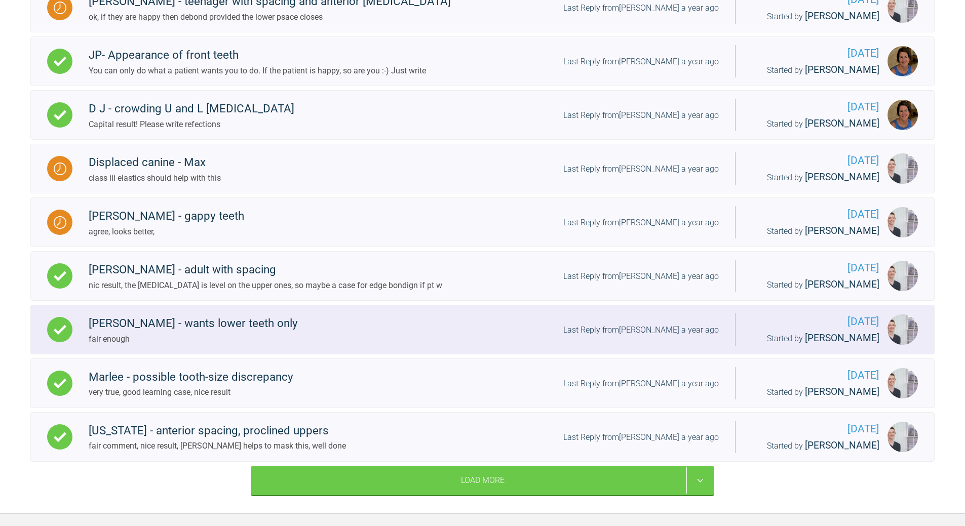
scroll to position [2063, 0]
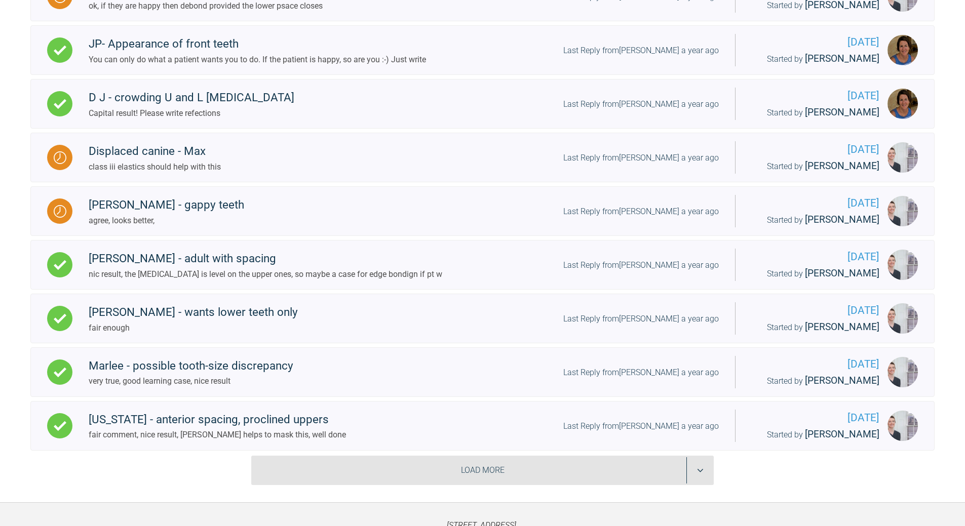
click at [609, 380] on div "Load More" at bounding box center [482, 470] width 462 height 29
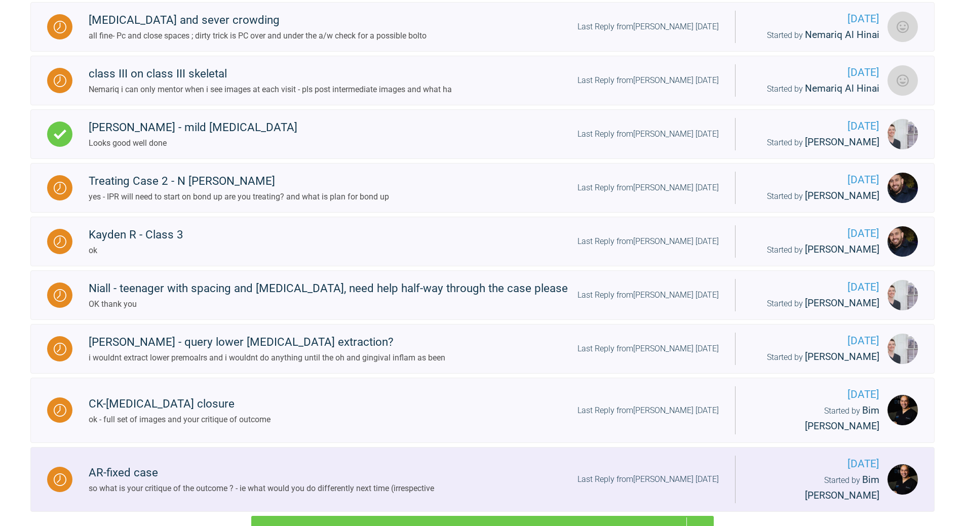
scroll to position [3136, 0]
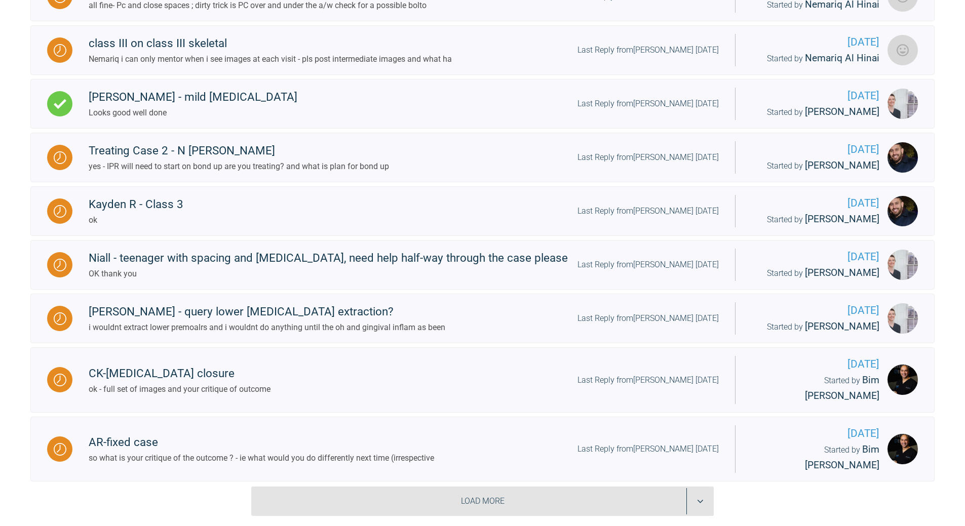
click at [623, 380] on div "Load More" at bounding box center [482, 501] width 462 height 29
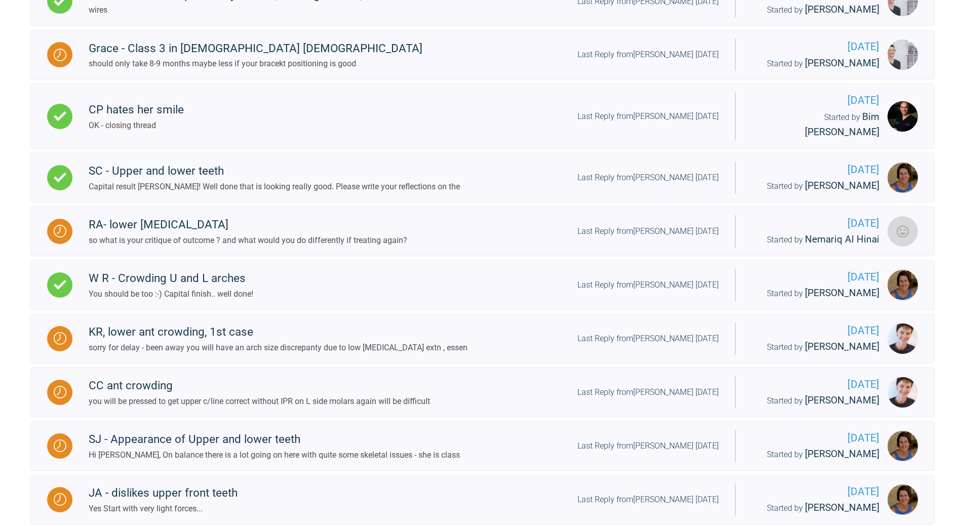
scroll to position [4210, 0]
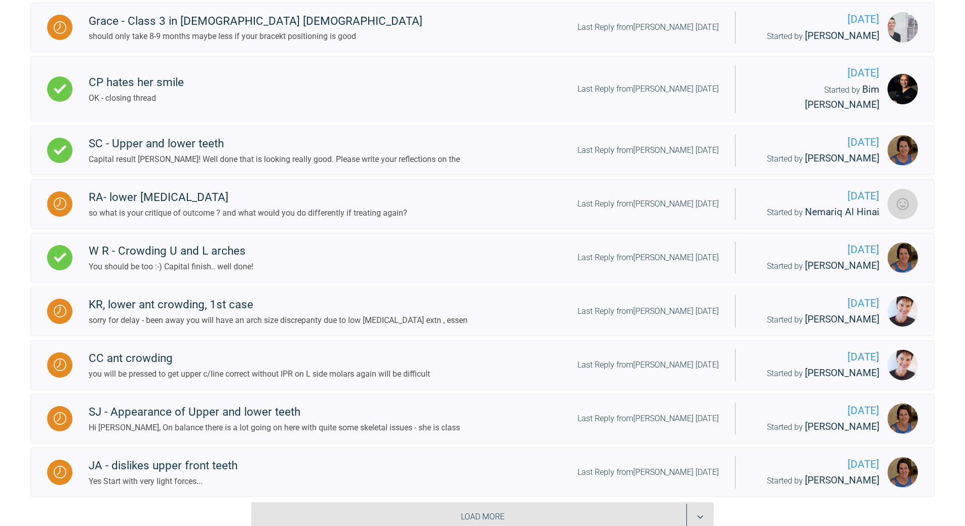
click at [607, 380] on div "Load More" at bounding box center [482, 516] width 462 height 29
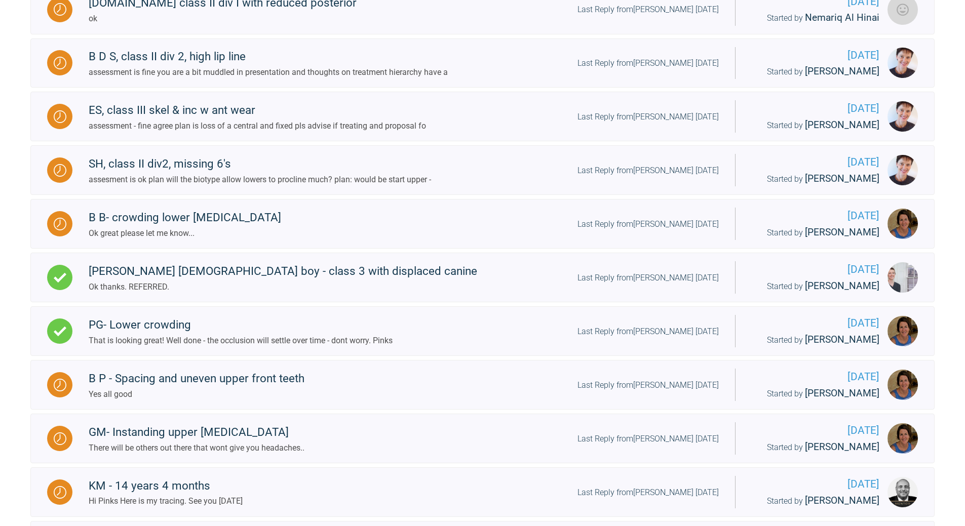
scroll to position [5314, 0]
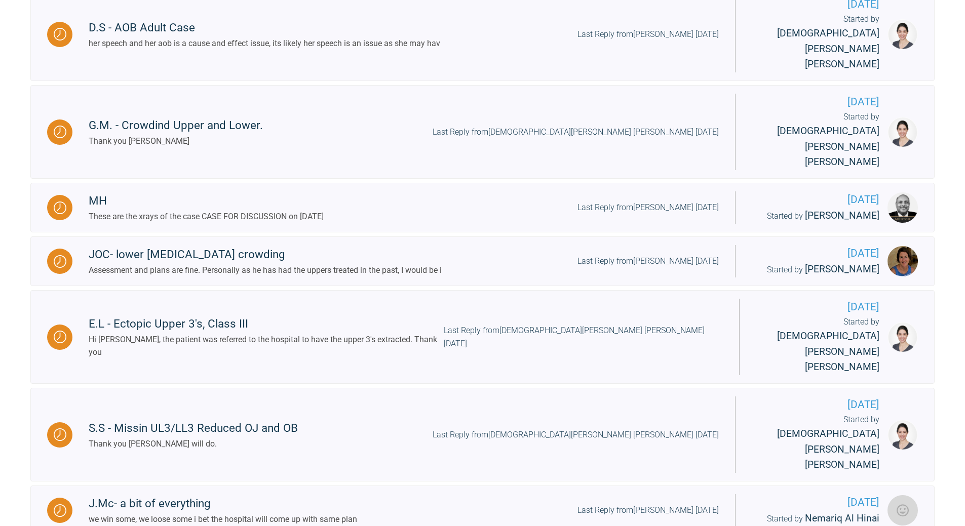
scroll to position [6497, 0]
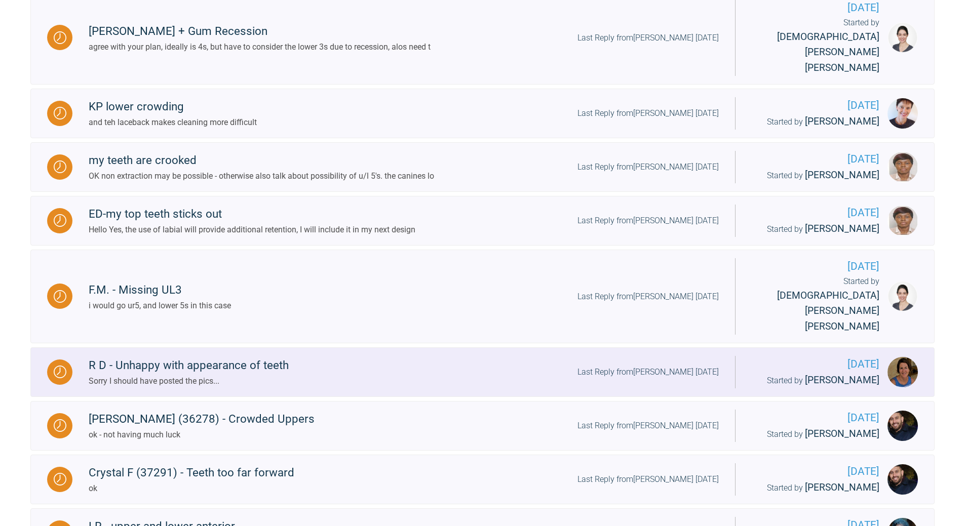
scroll to position [7632, 0]
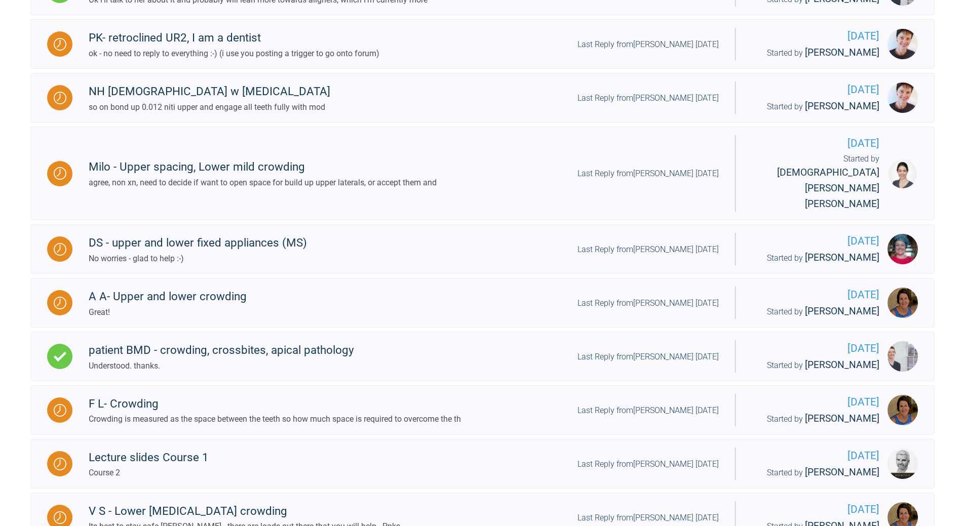
scroll to position [8768, 0]
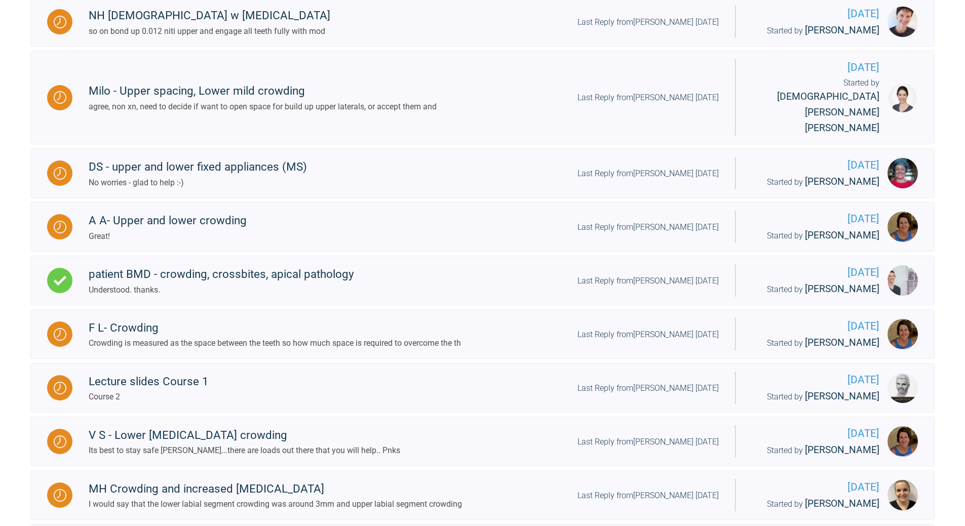
scroll to position [8827, 0]
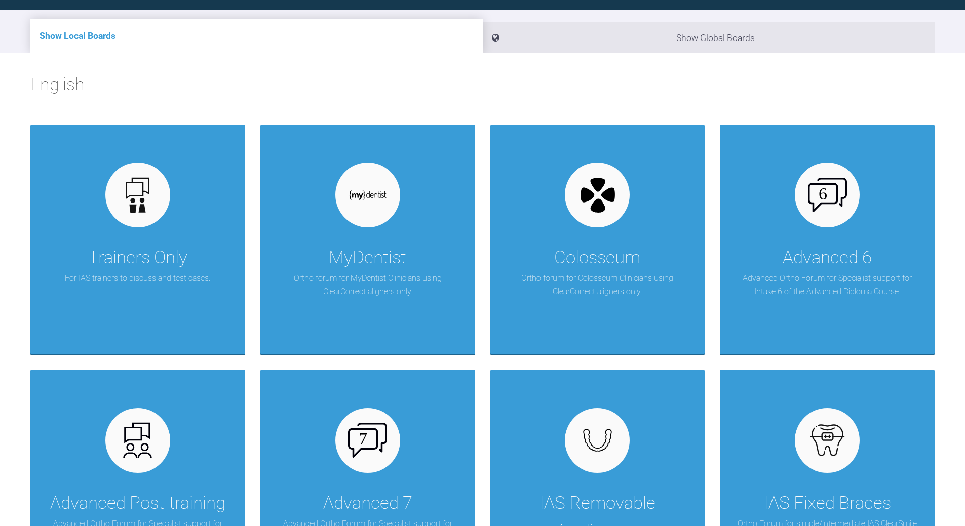
scroll to position [1501, 0]
